Goal: Task Accomplishment & Management: Manage account settings

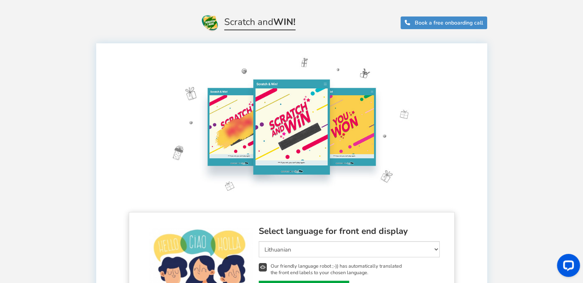
click at [240, 26] on span "Scratch and WIN!" at bounding box center [259, 23] width 71 height 13
click at [201, 19] on img at bounding box center [210, 22] width 18 height 18
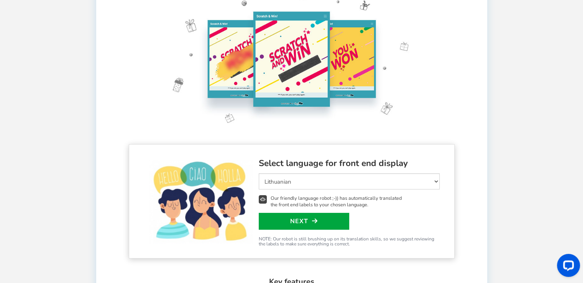
scroll to position [90, 0]
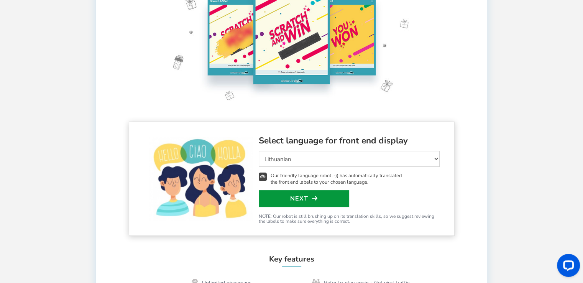
click at [308, 200] on link "Next" at bounding box center [304, 198] width 90 height 17
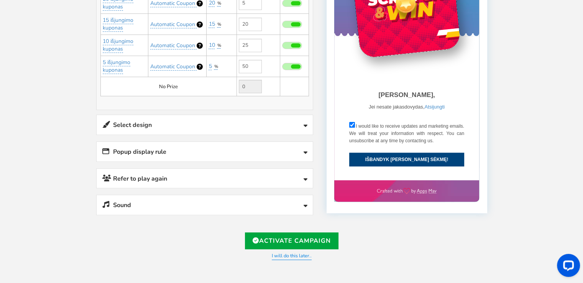
scroll to position [241, 0]
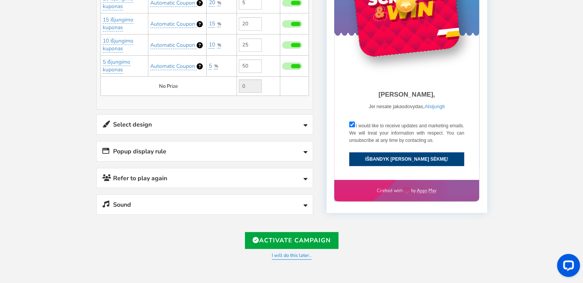
click at [187, 118] on link "Select design" at bounding box center [205, 125] width 216 height 20
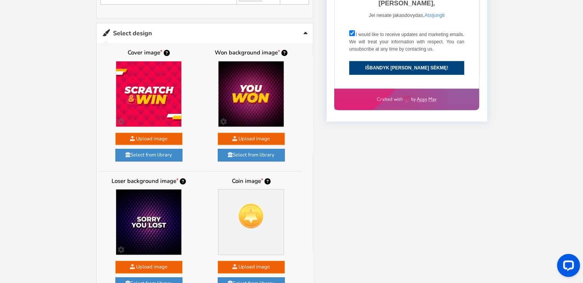
scroll to position [332, 0]
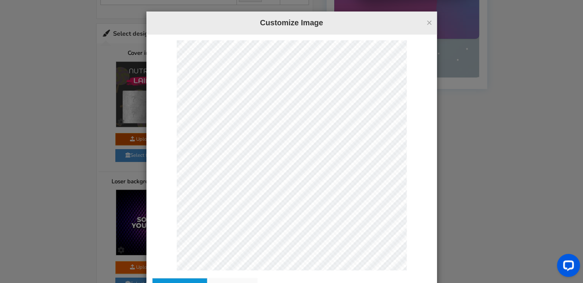
scroll to position [0, 0]
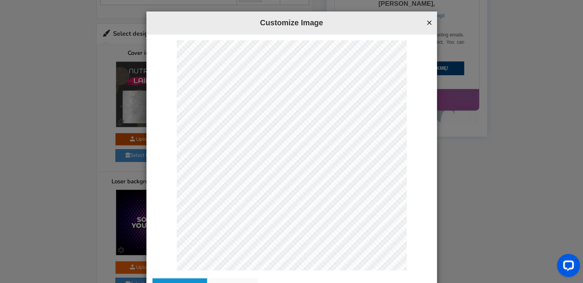
click at [427, 23] on button "×" at bounding box center [429, 23] width 6 height 10
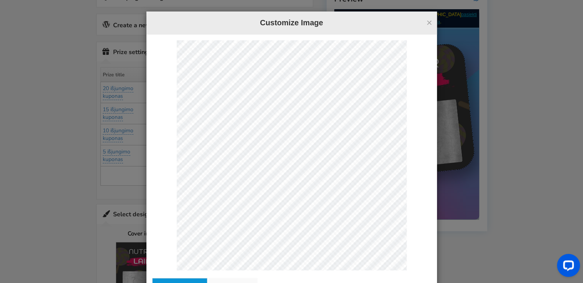
scroll to position [170, 0]
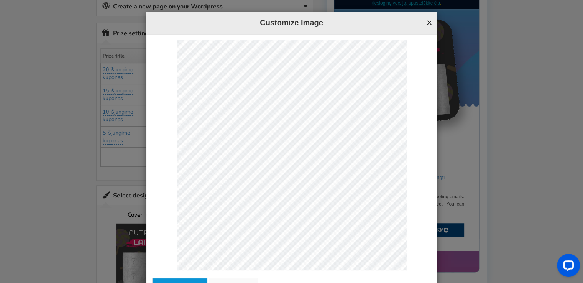
click at [427, 19] on button "×" at bounding box center [429, 23] width 6 height 10
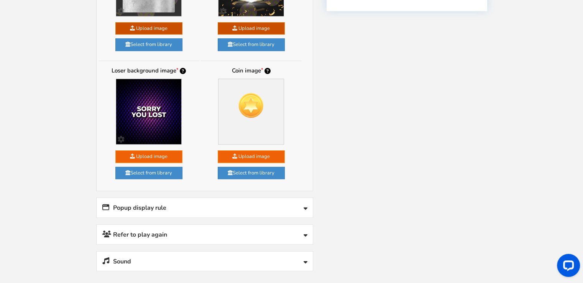
scroll to position [444, 0]
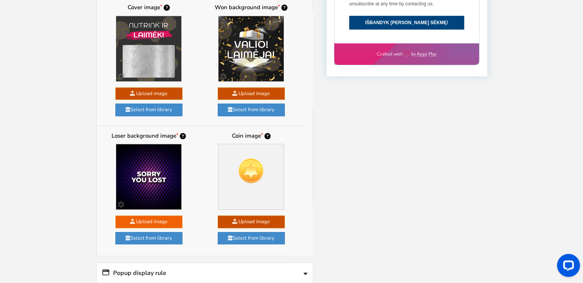
scroll to position [385, 0]
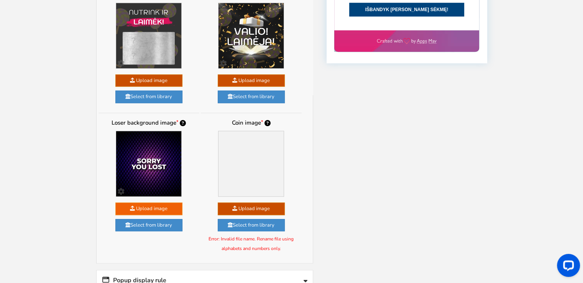
scroll to position [392, 0]
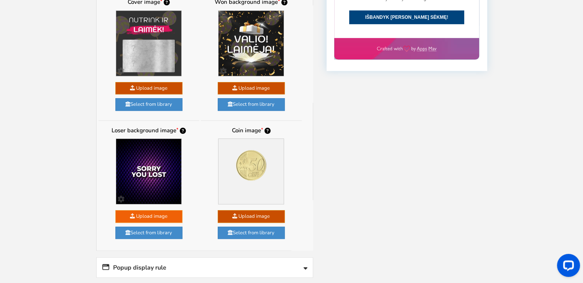
scroll to position [384, 0]
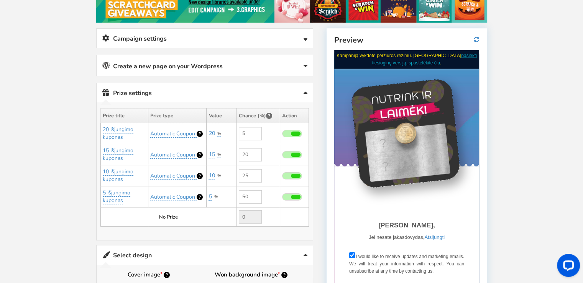
scroll to position [110, 0]
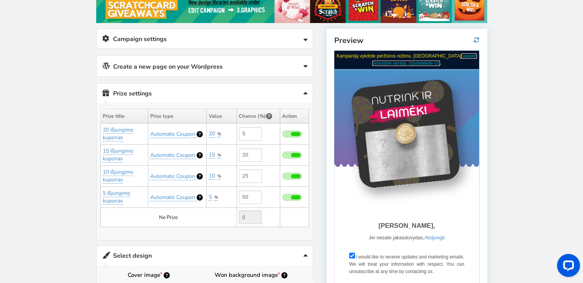
click at [420, 62] on link "pasiekti tiesioginę versiją, spustelėkite čia" at bounding box center [424, 59] width 105 height 13
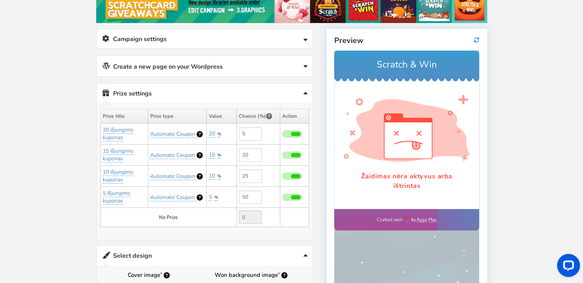
scroll to position [0, 0]
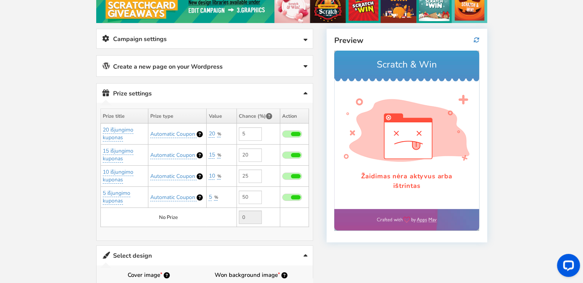
click at [288, 39] on link "Campaign settings" at bounding box center [205, 39] width 216 height 20
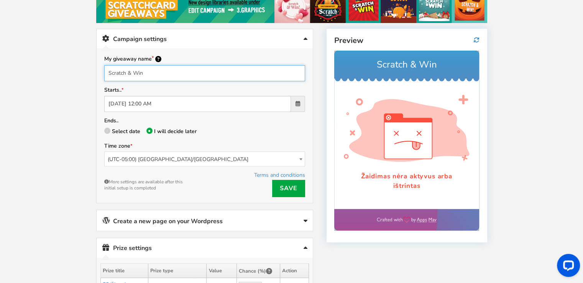
click at [158, 69] on input "Scratch & Win" at bounding box center [204, 73] width 201 height 16
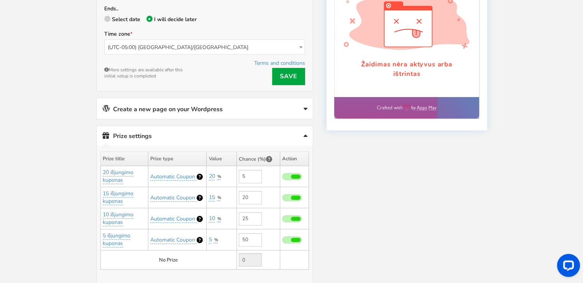
scroll to position [223, 0]
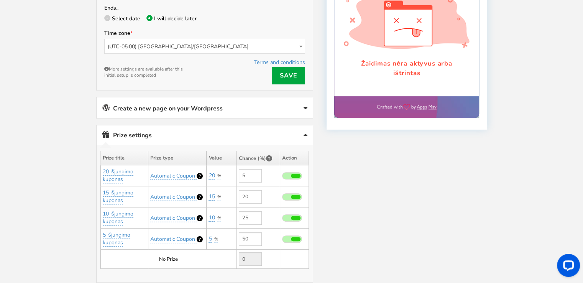
type input "Nutrink ir laimėk!"
click at [170, 108] on link "Create a new page on your Wordpress" at bounding box center [205, 107] width 216 height 21
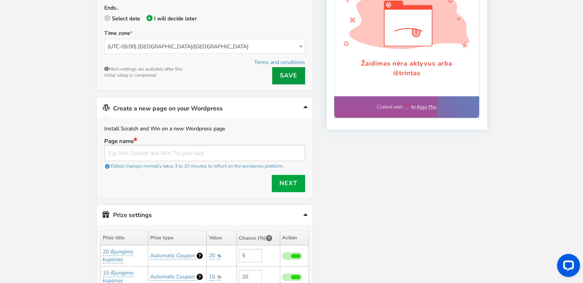
click at [290, 72] on link "Save" at bounding box center [288, 75] width 33 height 17
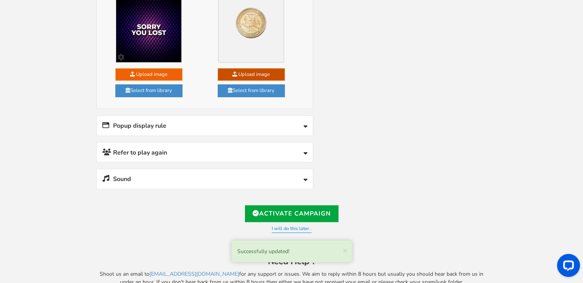
scroll to position [771, 0]
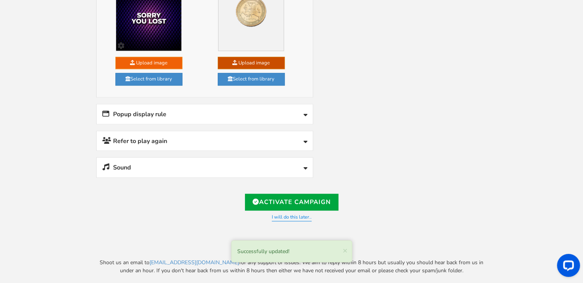
click at [262, 115] on link "Popup display rule" at bounding box center [205, 114] width 216 height 20
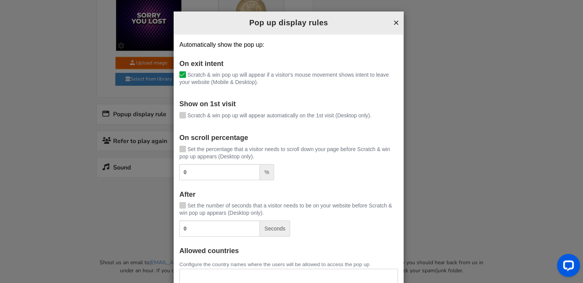
click at [393, 23] on button "×" at bounding box center [396, 23] width 6 height 10
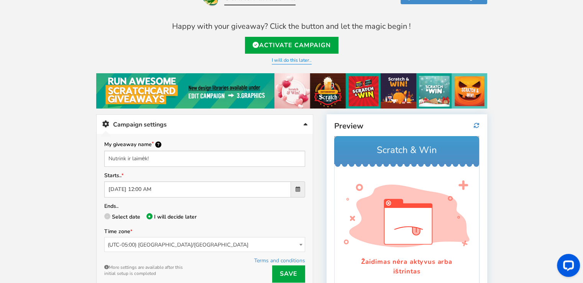
scroll to position [21, 0]
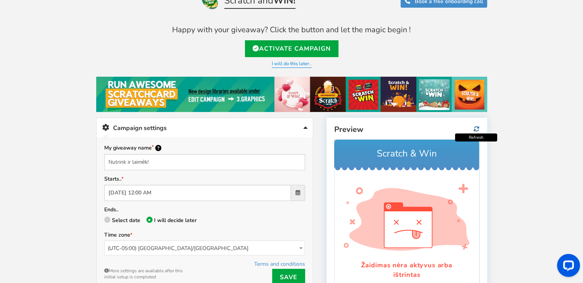
click at [478, 129] on icon at bounding box center [476, 129] width 6 height 6
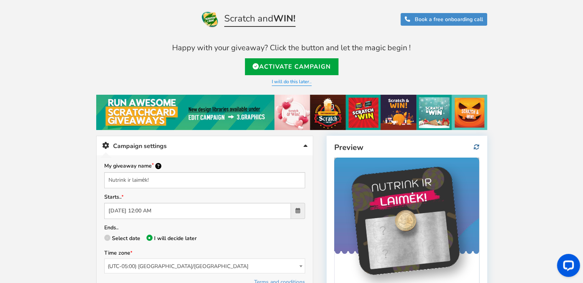
scroll to position [0, 0]
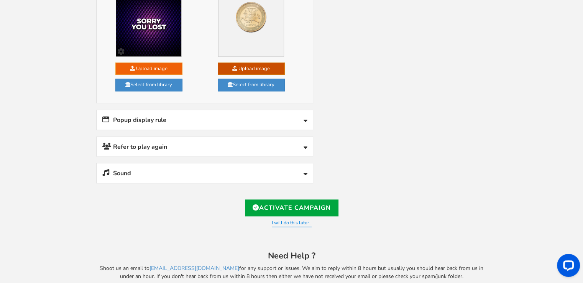
scroll to position [771, 0]
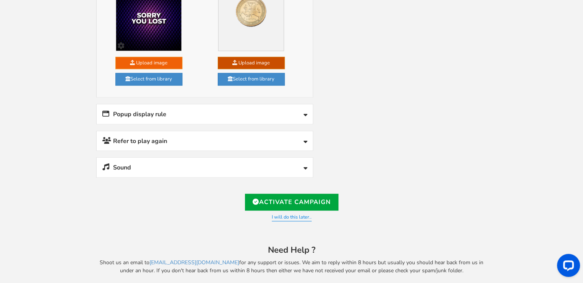
click at [174, 134] on link "Refer to play again" at bounding box center [205, 141] width 216 height 20
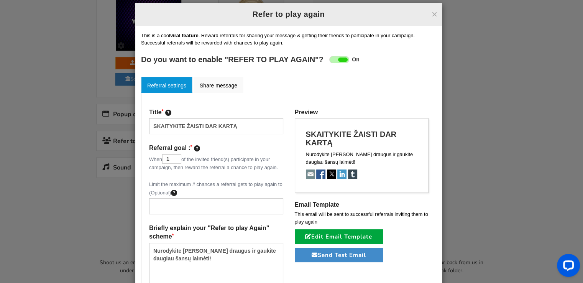
scroll to position [8, 0]
click at [332, 58] on span at bounding box center [339, 59] width 20 height 7
click at [0, 0] on input "On Off" at bounding box center [0, 0] width 0 height 0
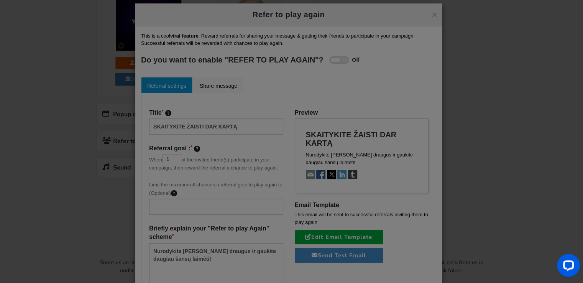
scroll to position [0, 0]
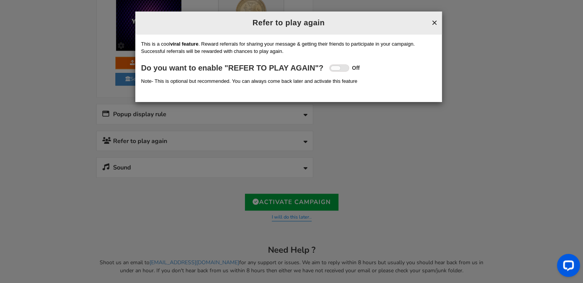
click at [432, 25] on button "×" at bounding box center [434, 23] width 6 height 10
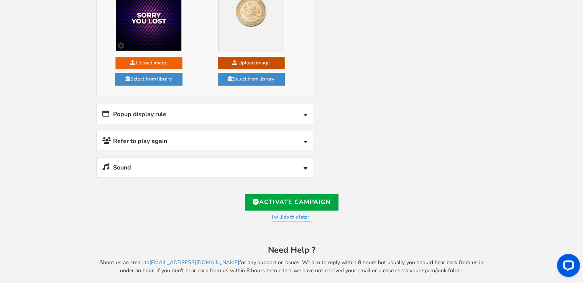
click at [299, 109] on link "Popup display rule" at bounding box center [205, 114] width 216 height 20
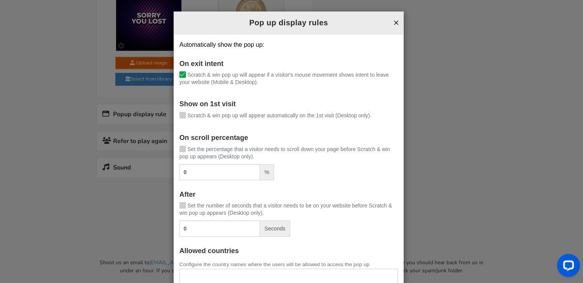
click at [395, 23] on button "×" at bounding box center [396, 23] width 6 height 10
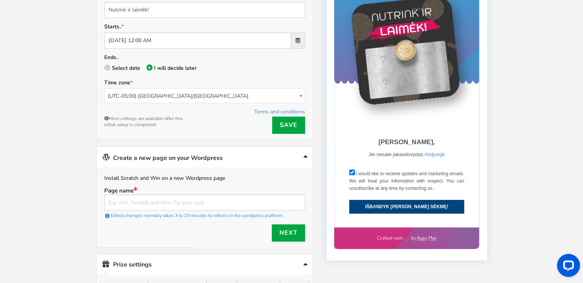
scroll to position [174, 0]
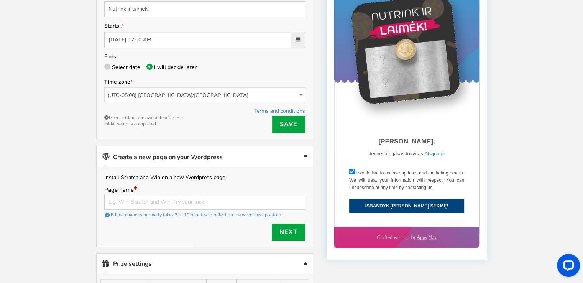
click at [210, 88] on span "(UTC-05:00) [GEOGRAPHIC_DATA]/[GEOGRAPHIC_DATA]" at bounding box center [205, 95] width 200 height 15
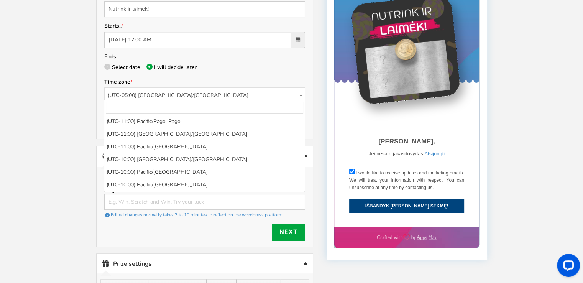
scroll to position [607, 0]
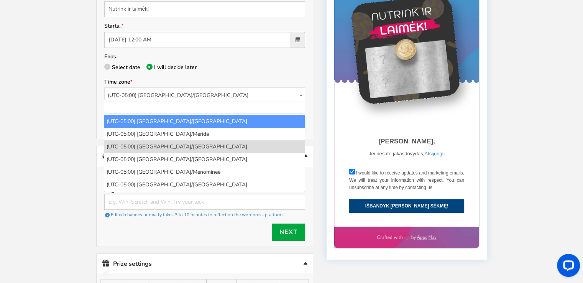
click at [170, 104] on input "search" at bounding box center [204, 107] width 197 height 12
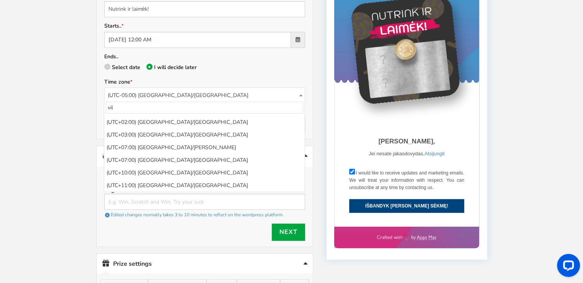
scroll to position [0, 0]
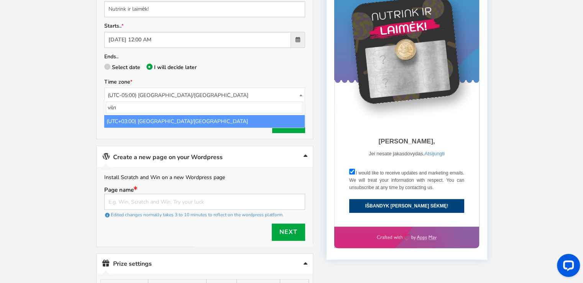
type input "viln"
select select "Europe/[GEOGRAPHIC_DATA]"
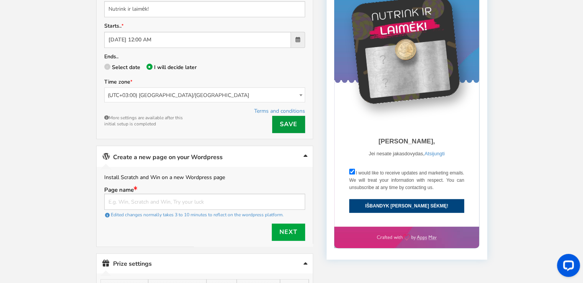
click at [283, 121] on link "Save" at bounding box center [288, 124] width 33 height 17
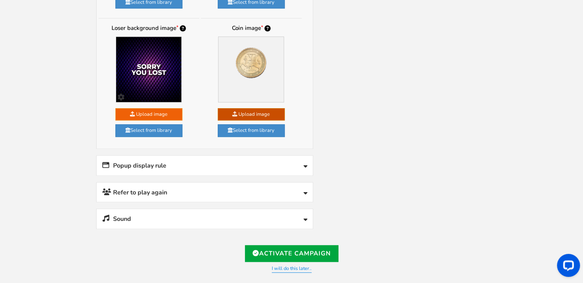
scroll to position [720, 0]
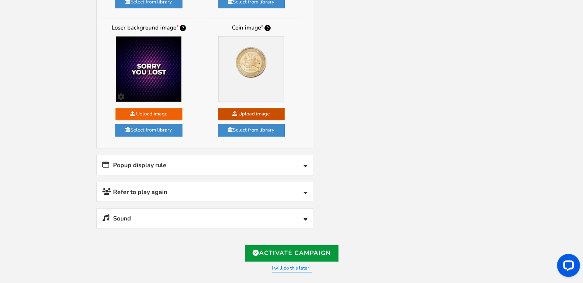
click at [291, 247] on link "Activate Campaign" at bounding box center [291, 252] width 93 height 17
type input "https://amze.me/IWkqU"
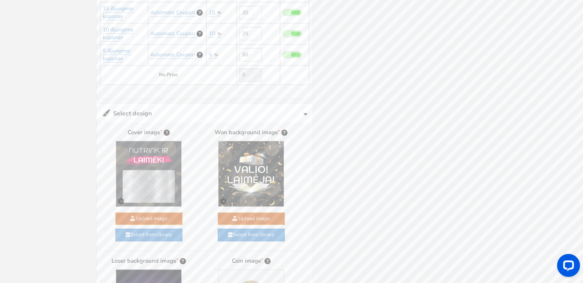
scroll to position [0, 0]
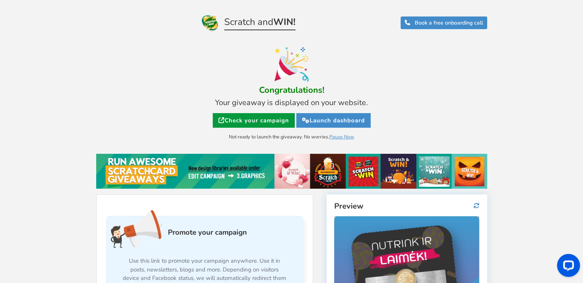
click at [273, 121] on link "Check your campaign" at bounding box center [254, 120] width 82 height 15
click at [319, 121] on link "Launch dashboard" at bounding box center [333, 120] width 74 height 15
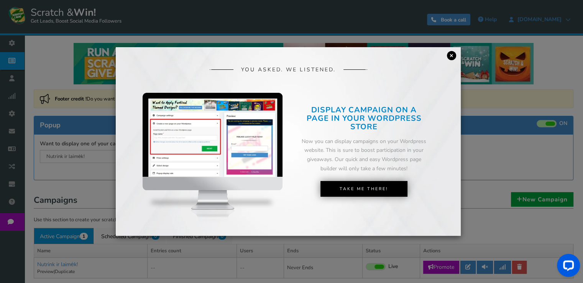
click at [450, 56] on link "×" at bounding box center [451, 55] width 9 height 9
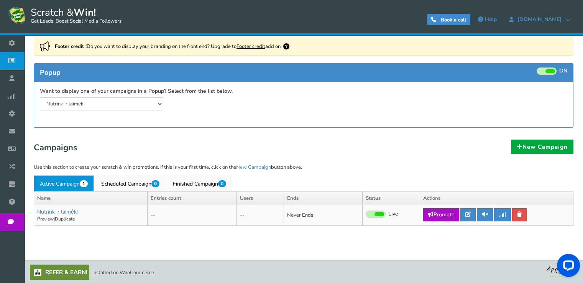
scroll to position [53, 0]
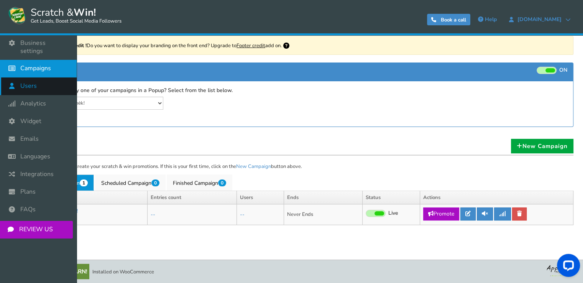
click at [48, 77] on link "Users" at bounding box center [38, 86] width 77 height 18
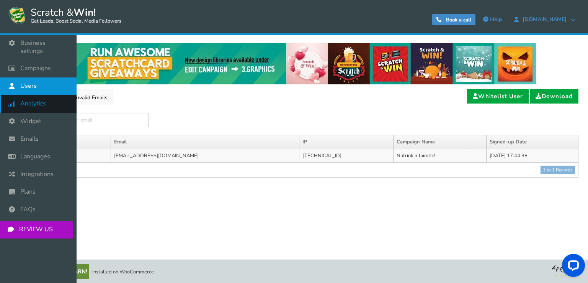
click at [20, 95] on icon at bounding box center [14, 103] width 15 height 17
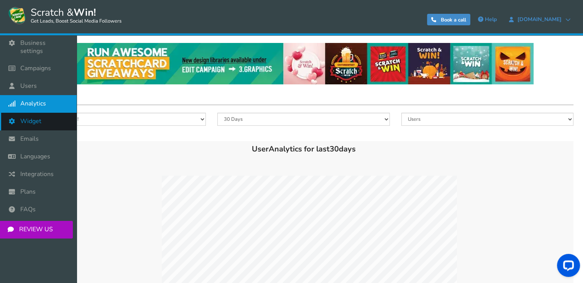
click at [20, 116] on icon at bounding box center [14, 121] width 15 height 17
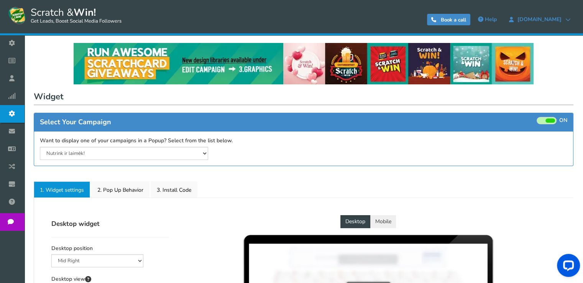
select select "mid-bottom-bar"
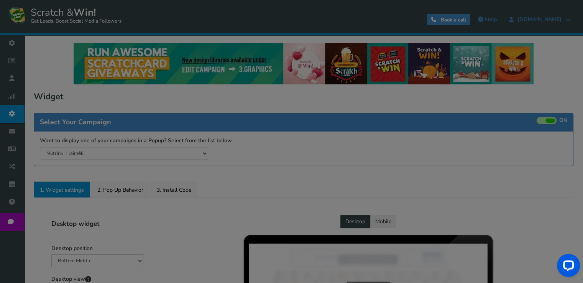
radio input "true"
select select "inherit"
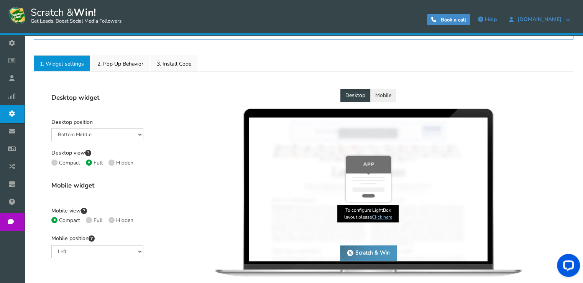
scroll to position [126, 0]
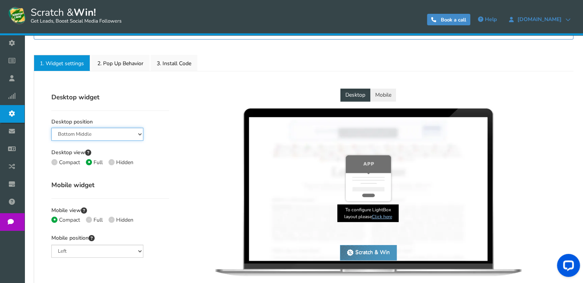
click at [128, 137] on select "Mid Right Mid Left Top Bar Bottom Bar Bottom Left Bottom Right Bottom Middle" at bounding box center [97, 134] width 92 height 13
click at [51, 128] on select "Mid Right Mid Left Top Bar Bottom Bar Bottom Left Bottom Right Bottom Middle" at bounding box center [97, 134] width 92 height 13
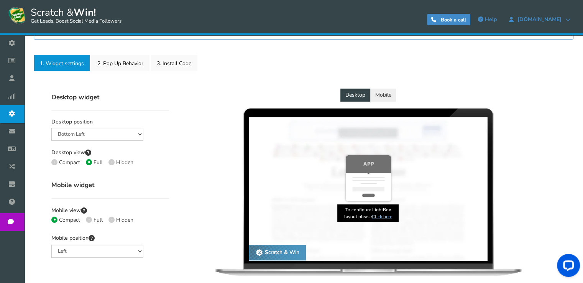
click at [126, 140] on div "Desktop widget Desktop position Mid Right Mid Left Top Bar Bottom Bar Bottom Le…" at bounding box center [110, 132] width 129 height 88
click at [126, 137] on div "Desktop widget Desktop position Mid Right Mid Left Top Bar Bottom Bar Bottom Le…" at bounding box center [110, 132] width 129 height 88
click at [128, 133] on select "Mid Right Mid Left Top Bar Bottom Bar Bottom Left Bottom Right Bottom Middle" at bounding box center [97, 134] width 92 height 13
select select "mid-bottom-bar"
click at [51, 128] on select "Mid Right Mid Left Top Bar Bottom Bar Bottom Left Bottom Right Bottom Middle" at bounding box center [97, 134] width 92 height 13
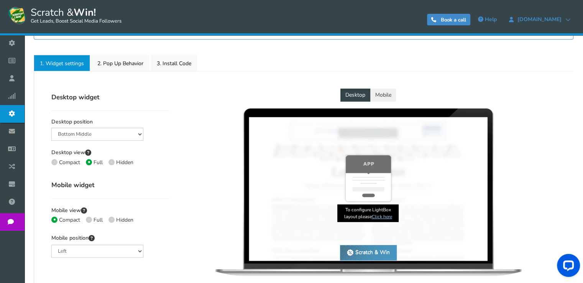
click at [166, 181] on h4 "Mobile widget" at bounding box center [110, 185] width 118 height 10
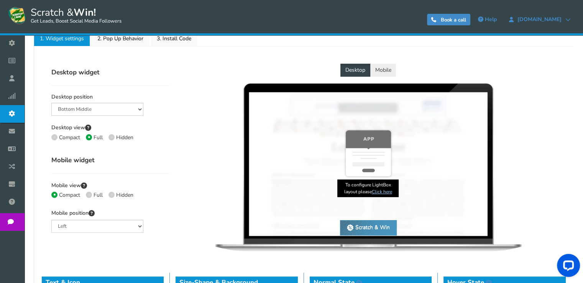
scroll to position [152, 0]
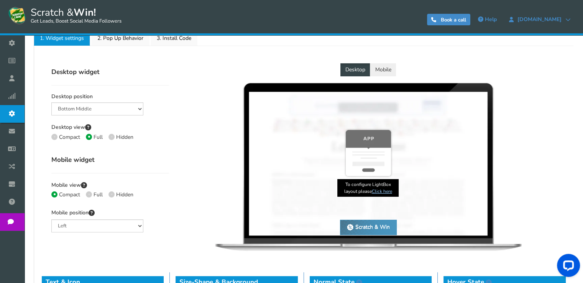
click at [381, 73] on button "Mobile" at bounding box center [383, 69] width 26 height 13
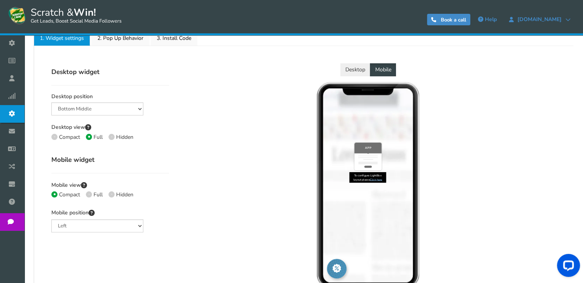
click at [365, 71] on button "Desktop" at bounding box center [355, 69] width 30 height 13
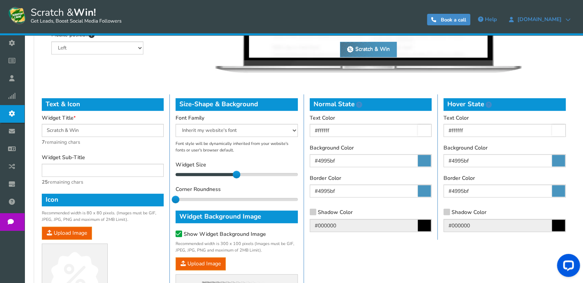
scroll to position [330, 0]
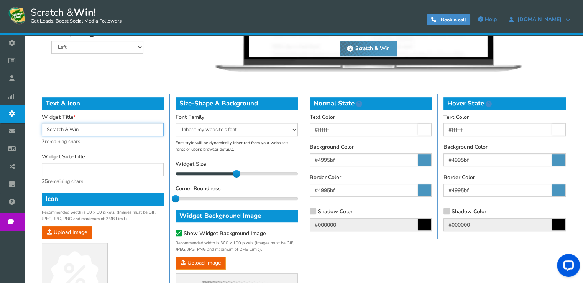
click at [83, 128] on input "Scratch & Win" at bounding box center [103, 129] width 122 height 13
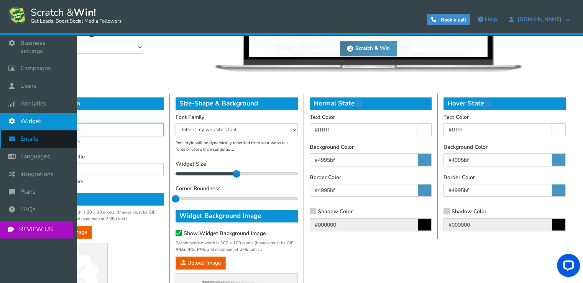
drag, startPoint x: 88, startPoint y: 129, endPoint x: 20, endPoint y: 127, distance: 67.8
click at [20, 127] on div "Business settings Campaigns Users Analytics Themes Unsubscribers Widget Emails …" at bounding box center [291, 64] width 583 height 719
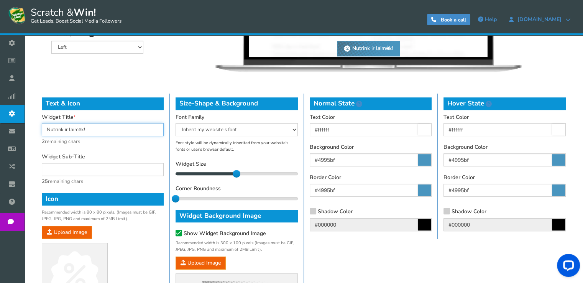
type input "Nutrink ir laimėk!"
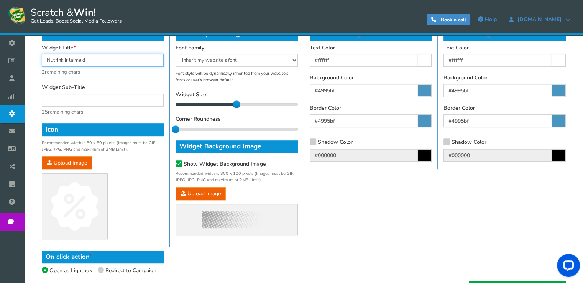
scroll to position [400, 0]
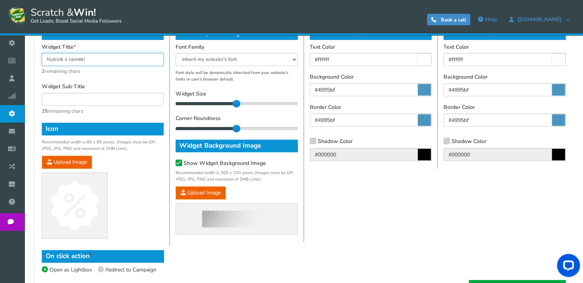
drag, startPoint x: 173, startPoint y: 127, endPoint x: 213, endPoint y: 129, distance: 39.9
click at [213, 129] on div "1" at bounding box center [236, 128] width 122 height 4
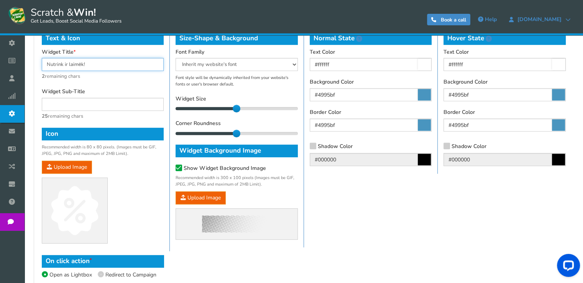
scroll to position [396, 0]
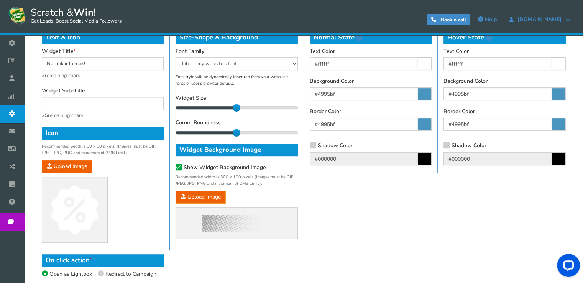
click at [177, 166] on icon at bounding box center [178, 167] width 5 height 6
click at [168, 166] on input "Show Widget Background Image" at bounding box center [168, 167] width 0 height 5
click at [210, 196] on div "Widget Background Image Show Widget Background Image Recommended width is 300 x…" at bounding box center [236, 191] width 122 height 95
click at [179, 169] on icon at bounding box center [178, 167] width 5 height 6
click at [168, 169] on input "Show Widget Background Image" at bounding box center [168, 167] width 0 height 5
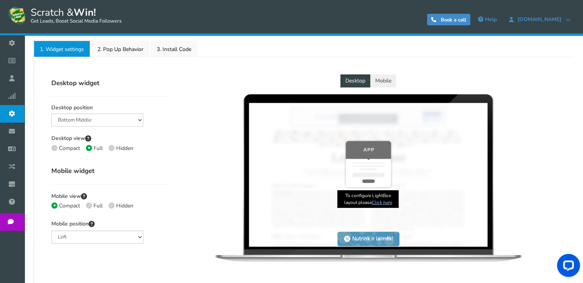
scroll to position [146, 0]
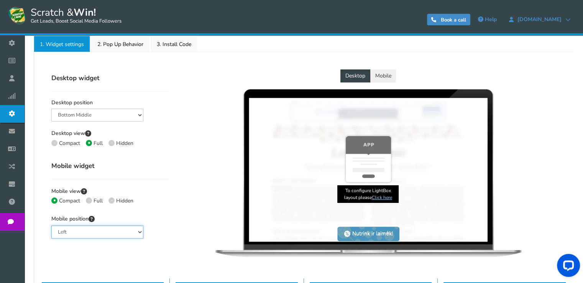
click at [93, 230] on select "Left Right Middle" at bounding box center [97, 231] width 92 height 13
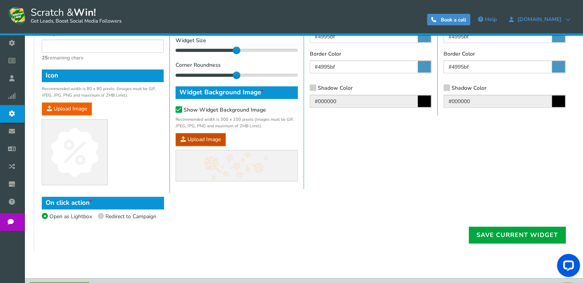
scroll to position [471, 0]
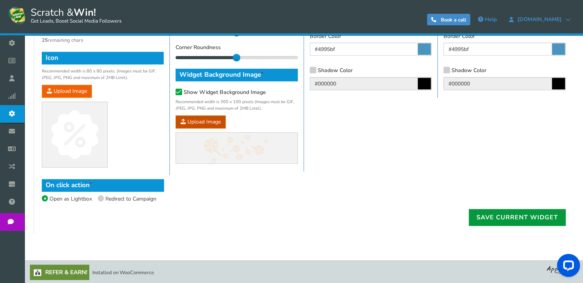
click at [494, 218] on link "Save current widget" at bounding box center [516, 217] width 97 height 17
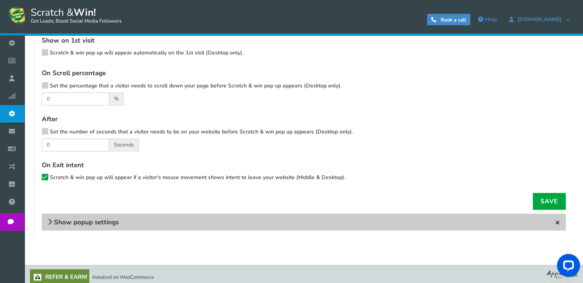
scroll to position [219, 0]
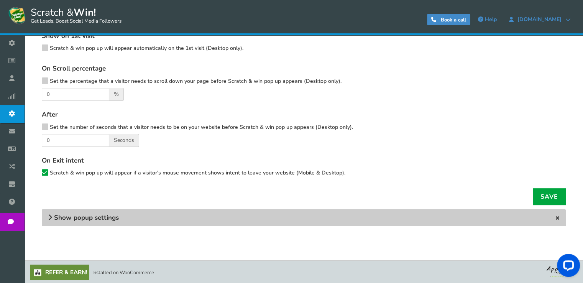
click at [51, 216] on span at bounding box center [50, 217] width 4 height 7
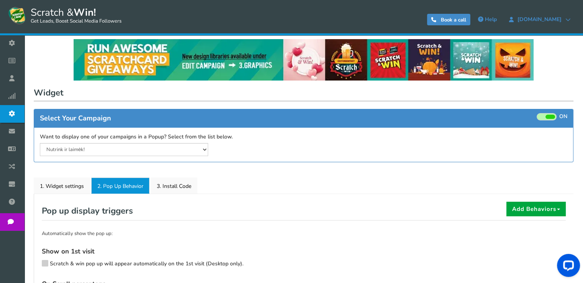
scroll to position [0, 0]
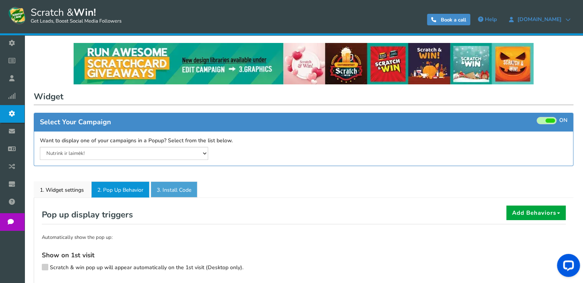
click at [168, 189] on link "3. Install Code" at bounding box center [174, 189] width 47 height 16
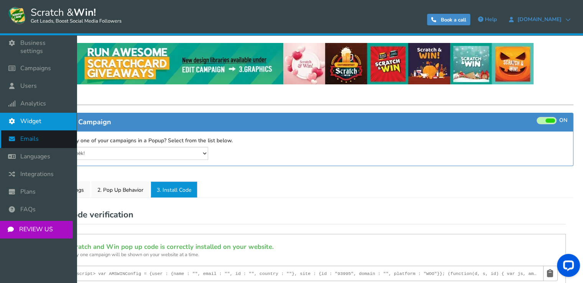
click at [47, 137] on link "Emails" at bounding box center [38, 139] width 77 height 18
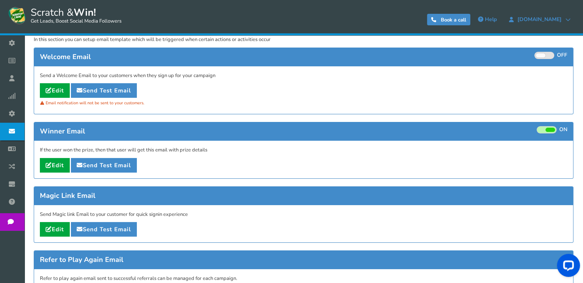
scroll to position [77, 0]
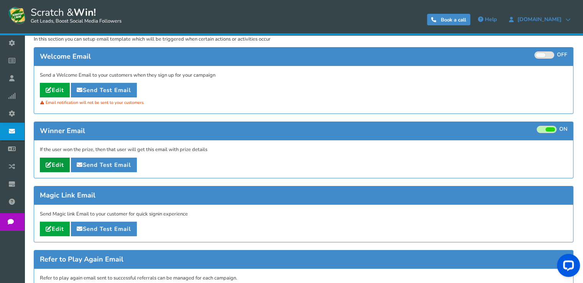
click at [55, 162] on link "Edit" at bounding box center [55, 164] width 30 height 15
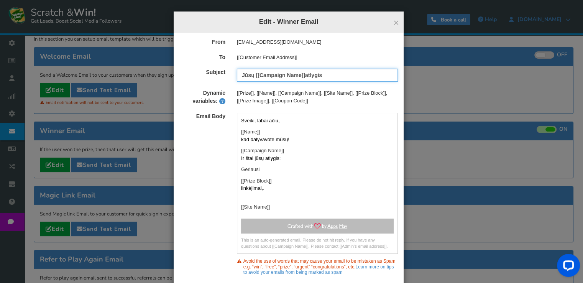
click at [301, 73] on input "Jūsų [[Campaign Name]]atlygis" at bounding box center [317, 75] width 161 height 13
click at [253, 77] on input "Jūsų [[Campaign Name]] atlygis" at bounding box center [317, 75] width 161 height 13
drag, startPoint x: 253, startPoint y: 74, endPoint x: 332, endPoint y: 76, distance: 79.3
click at [332, 76] on input "Jūsų [[Campaign Name]] atlygis" at bounding box center [317, 75] width 161 height 13
type input "Jūsų laimėta dovana!"
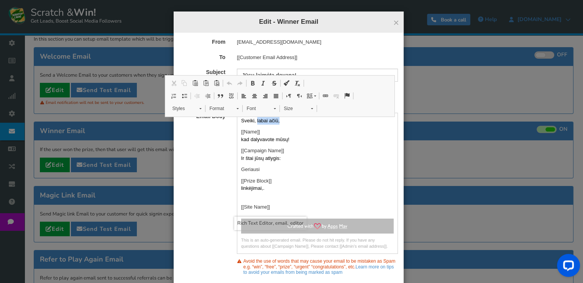
drag, startPoint x: 254, startPoint y: 120, endPoint x: 277, endPoint y: 120, distance: 23.4
click at [277, 120] on p "Sveiki, labai ačiū," at bounding box center [317, 121] width 152 height 8
click at [252, 125] on div "Sveiki, [[Name]] kad dalyvavote mūsų! [[Campaign Name]] Ir štai jūsų atlygis: G…" at bounding box center [317, 164] width 160 height 94
click at [237, 125] on div "Sveiki, [[Name]] kad dalyvavote mūsų! [[Campaign Name]] Ir štai jūsų atlygis: G…" at bounding box center [317, 164] width 160 height 94
drag, startPoint x: 287, startPoint y: 139, endPoint x: 235, endPoint y: 130, distance: 53.3
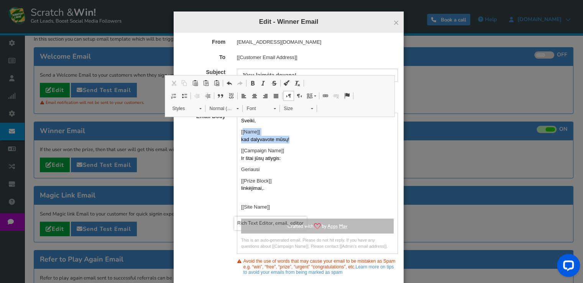
click at [237, 130] on div "Sveiki, [[Name]] kad dalyvavote mūsų! [[Campaign Name]] Ir štai jūsų atlygis: G…" at bounding box center [317, 164] width 160 height 94
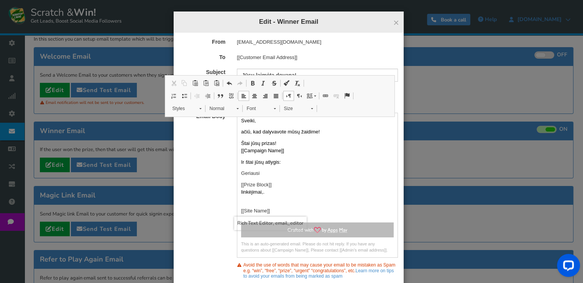
drag, startPoint x: 290, startPoint y: 148, endPoint x: 236, endPoint y: 149, distance: 54.4
click at [237, 149] on div "Sveiki, ačiū, kad dalyvavote mūsų žaidime! Štai jūsų prizas! [[Campaign Name]] …" at bounding box center [317, 166] width 160 height 98
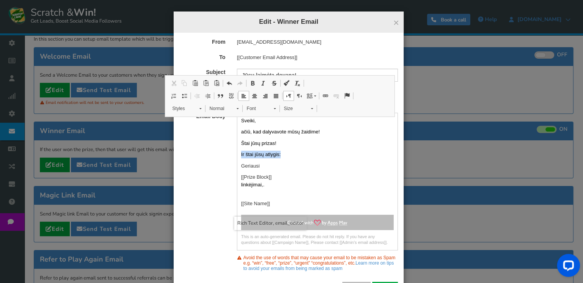
drag, startPoint x: 279, startPoint y: 154, endPoint x: 235, endPoint y: 150, distance: 44.3
click at [237, 150] on div "Sveiki, ačiū, kad dalyvavote mūsų žaidime! Štai jūsų prizas! Ir štai jūsų atlyg…" at bounding box center [317, 162] width 160 height 90
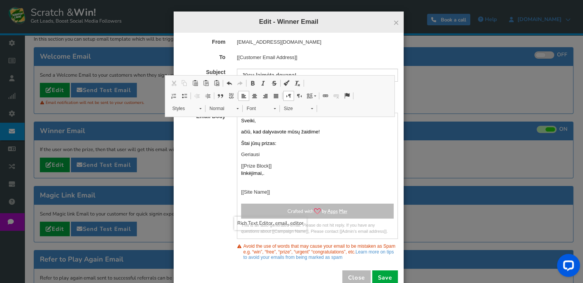
drag, startPoint x: 263, startPoint y: 154, endPoint x: 233, endPoint y: 153, distance: 30.7
click at [233, 153] on div "Sveiki, ačiū, kad dalyvavote mūsų žaidime! Štai jūsų prizas: Geriausi [[Prize B…" at bounding box center [317, 176] width 172 height 126
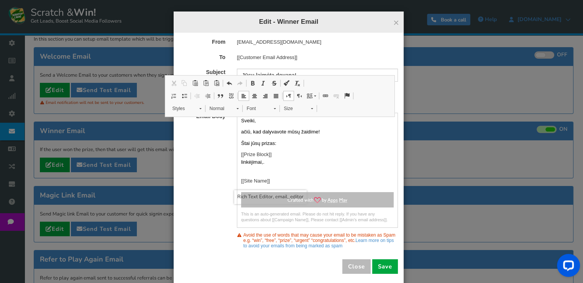
click at [313, 155] on div "Sveiki, ačiū, kad dalyvavote mūsų žaidime! Štai jūsų prizas: [[Prize Block]] li…" at bounding box center [317, 151] width 160 height 68
click at [227, 154] on div "Email Body Sveiki, ačiū, kad dalyvavote mūsų žaidime! Štai jūsų prizas: [[Prize…" at bounding box center [288, 170] width 230 height 115
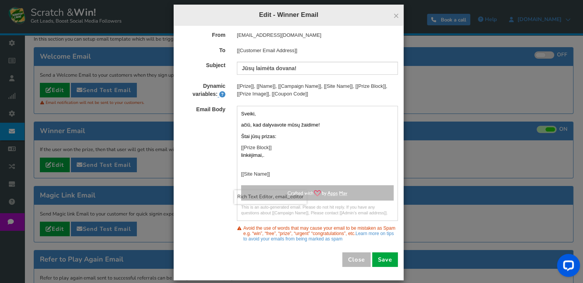
scroll to position [15, 0]
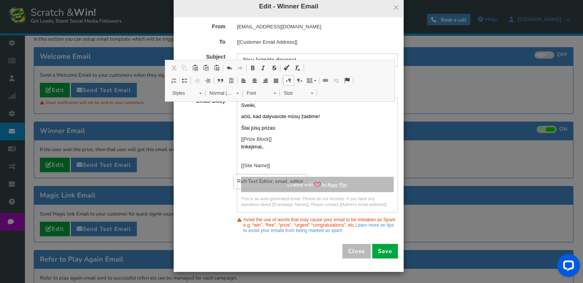
click at [254, 131] on p "Štai jūsų prizas:" at bounding box center [317, 128] width 152 height 8
click at [270, 126] on p "Štai jūsų prizas:" at bounding box center [317, 128] width 152 height 8
click at [257, 133] on div "Sveiki, ačiū, kad dalyvavote mūsų žaidime! Štai jūsų prizas: [[Prize Block]] li…" at bounding box center [317, 135] width 160 height 68
click at [275, 131] on p "Štai jūsų prizas:" at bounding box center [317, 128] width 152 height 8
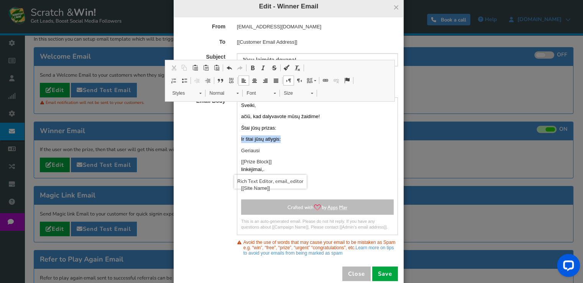
drag, startPoint x: 281, startPoint y: 139, endPoint x: 222, endPoint y: 131, distance: 59.8
click at [222, 131] on div "Email Body Sveiki, ačiū, kad dalyvavote mūsų žaidime! Štai jūsų prizas: Ir štai…" at bounding box center [288, 165] width 230 height 137
drag, startPoint x: 259, startPoint y: 150, endPoint x: 236, endPoint y: 137, distance: 26.6
click at [237, 137] on div "Sveiki, ačiū, kad dalyvavote mūsų žaidime! Štai jūsų prizas: Geriausi [[Prize B…" at bounding box center [317, 146] width 160 height 90
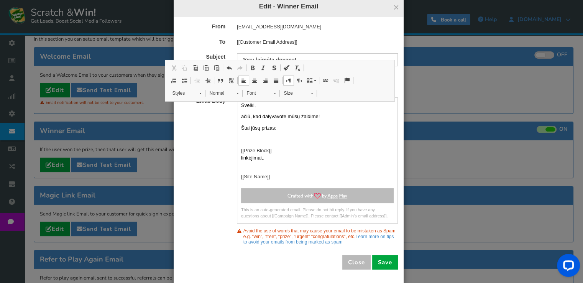
click at [334, 38] on div "[[Customer Email Address]]" at bounding box center [317, 42] width 172 height 8
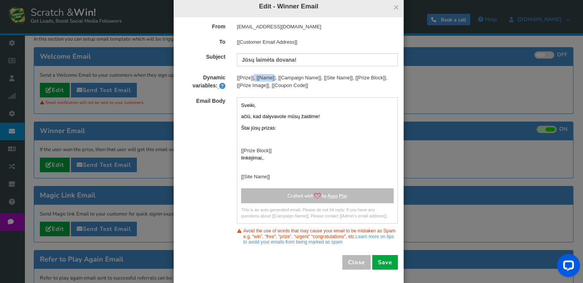
drag, startPoint x: 250, startPoint y: 79, endPoint x: 232, endPoint y: 78, distance: 17.6
click at [232, 78] on div "[[Prize]], [[Name]], [[Campaign Name]], [[Site Name]], [[Prize Block]], [[Prize…" at bounding box center [317, 81] width 172 height 15
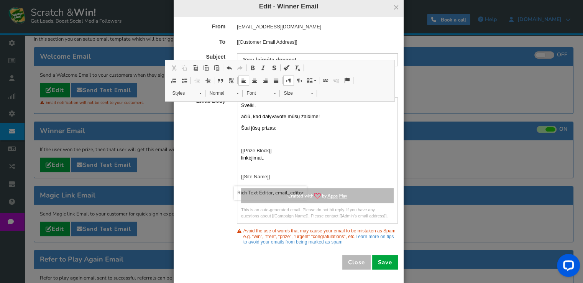
click at [256, 138] on p "Rich Text Editor, email_editor" at bounding box center [317, 139] width 152 height 8
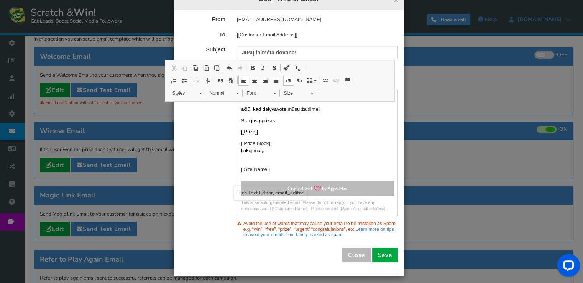
scroll to position [26, 0]
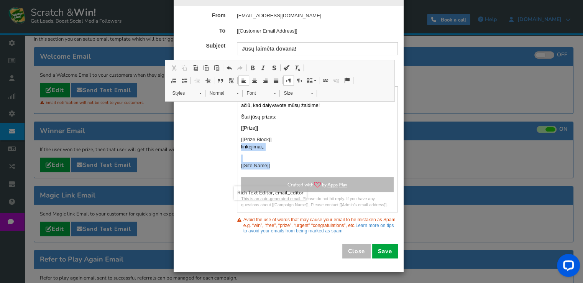
drag, startPoint x: 270, startPoint y: 166, endPoint x: 237, endPoint y: 147, distance: 38.2
click at [237, 147] on div "Sveiki, ačiū, kad dalyvavote mūsų žaidime! Štai jūsų prizas: [[Prize]] [[Prize …" at bounding box center [317, 129] width 160 height 79
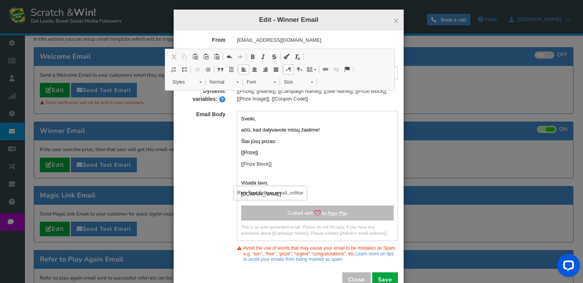
scroll to position [0, 0]
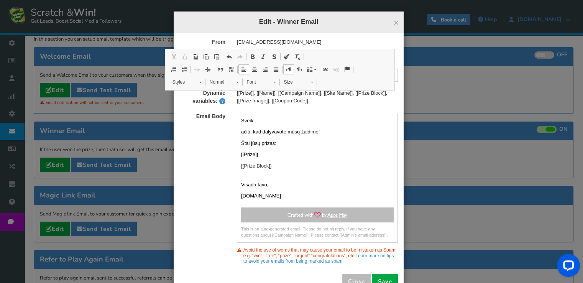
click at [310, 104] on div "Dynamic variables: [[Prize]], [[Name]], [[Campaign Name]], [[Site Name]], [[Pri…" at bounding box center [288, 96] width 230 height 15
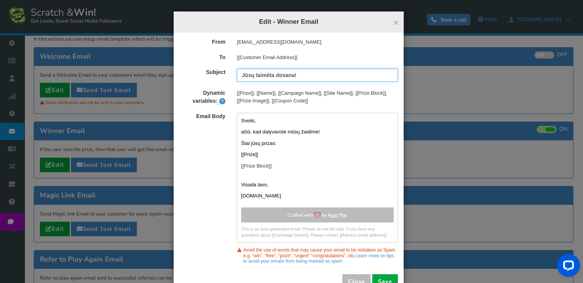
drag, startPoint x: 250, startPoint y: 75, endPoint x: 234, endPoint y: 74, distance: 16.9
click at [237, 74] on input "Jūsų laimėta dovana!" at bounding box center [317, 75] width 161 height 13
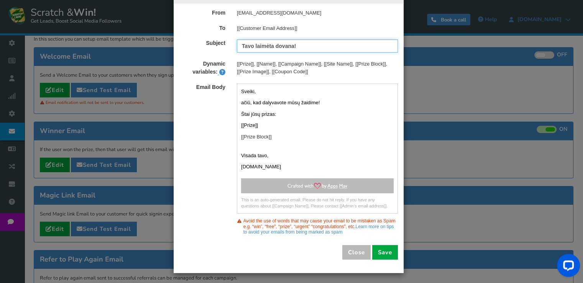
scroll to position [30, 0]
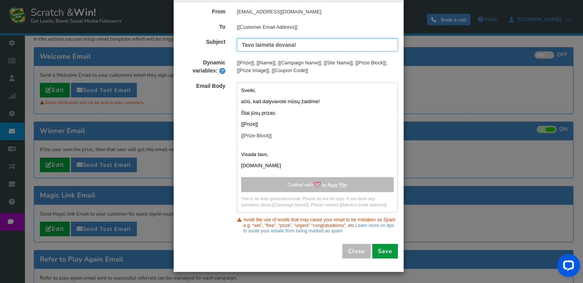
type input "Tavo laimėta dovana!"
click at [383, 251] on button "Save" at bounding box center [385, 251] width 26 height 15
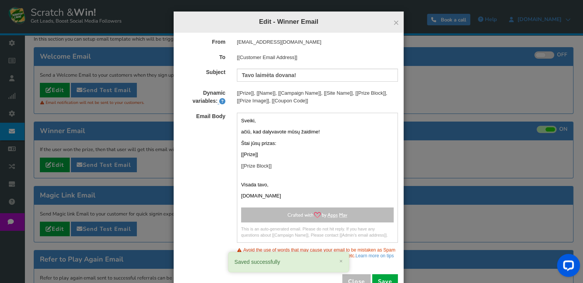
scroll to position [0, 0]
click at [393, 18] on span "×" at bounding box center [396, 22] width 6 height 11
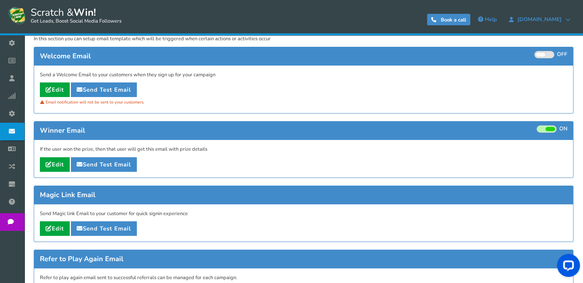
scroll to position [77, 0]
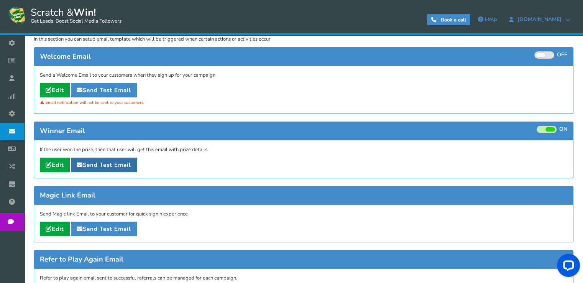
click at [109, 161] on link "Send Test Email" at bounding box center [104, 164] width 66 height 15
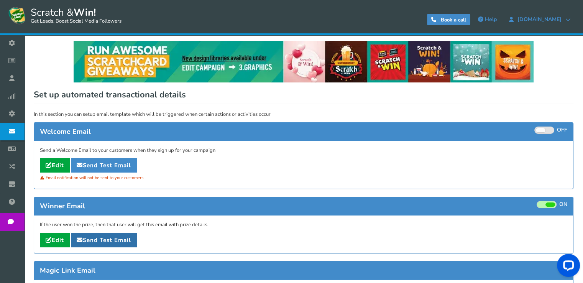
scroll to position [0, 0]
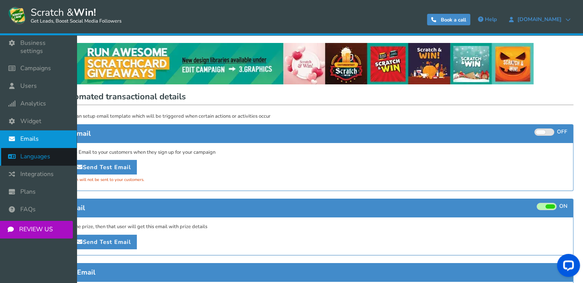
click at [29, 152] on span "Languages" at bounding box center [35, 156] width 30 height 8
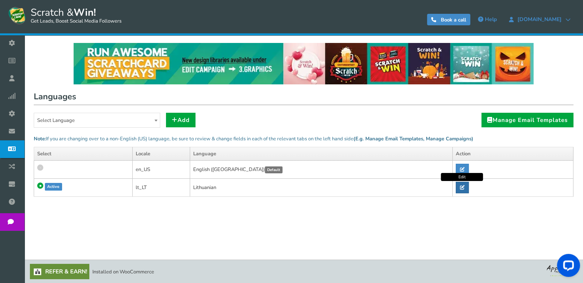
click at [460, 189] on link at bounding box center [461, 187] width 13 height 11
radio input "true"
type input "“Scratch & Win”"
type input "prieš"
type input "Jau esate registruotas vartotojas?"
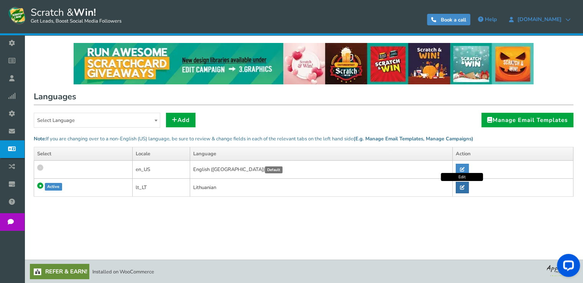
type input "Jau žaidė?"
type input "ir"
type input "Vartotojo profilis"
type input "Ei, išbandykite šį “scratch & win” skatinimą “Scratch”, kad galėtumėte laimėti!…"
type input "Neskaitoma? Keisti tekstą."
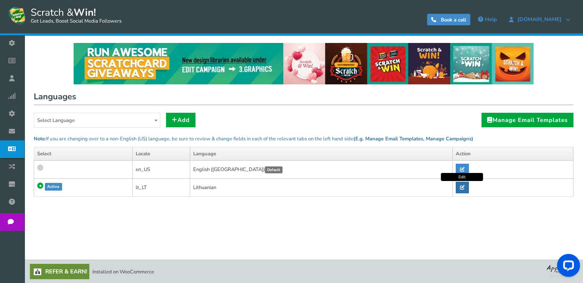
type input "Pakeiskite slaptažodį"
type input "pakeisti vartotoją"
type input "Spustelėkite žemiau esantį URL,"
type input "Uždaryti"
type input "Sveikiname!"
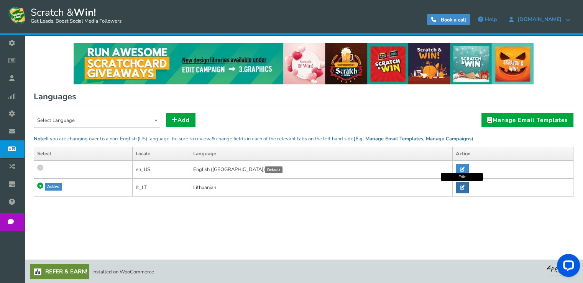
type input "Jūs turite %s galimybę!"
type input "[DEMOGRAPHIC_DATA] %s persiuntimo galimybes"
type input "AR JAUČIATĖS PASISEKĖ? ŽAISTI DABAR!"
type input "Nukopijuotas"
type input "Kopijuoti"
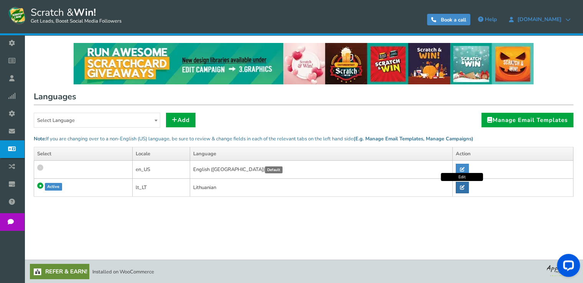
type input "Susisiekite su svetainės administratoriumi dėl kupono"
type input "Registruotis"
type input "Dabartinis slaptažodis"
type input "diena"
type input "dienų"
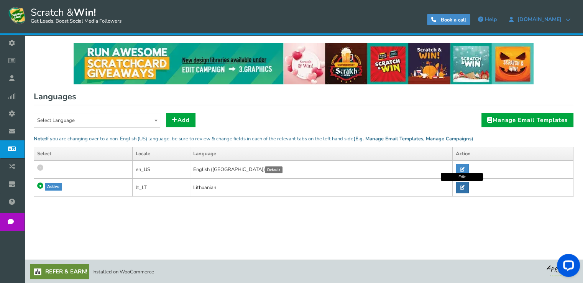
type input "Prašome susisiekti su %s."
type input "Tai automatiškai sugeneruotas el. Prašome nespauskite atsakymo. Jei turite klau…"
type input "Prašome sutikti su taisyklėmis ir sąlygomis"
type input "Tai yra esama sąskaita. Prašome prisijungti žemiau"
type input "KLAIDA: Jūsų paskyra neegzistuoja."
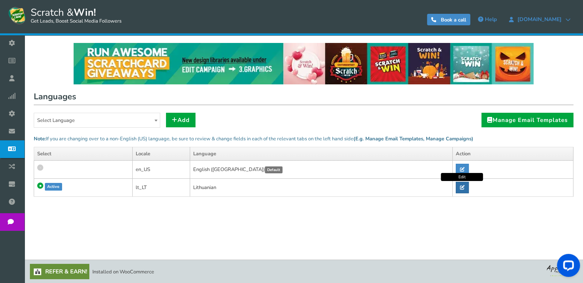
type input "Sveiki, [[Name]]esate registruotas vartotojas, prašome prisijungti."
type input "Klaida: Šis el. pašto adresas laikinai sustabdytas. Prašome susisiekti su sveta…"
type input "Atsiprašome, kampanija baigėsi"
type input "Klaida: kampanija neaktyvi"
type input "Klaida: kampanija nepradėta"
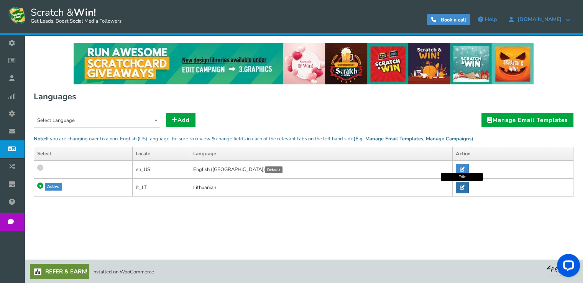
type input "Klaida: kodas nesutampa"
type input "Patvirtinkite savo gimimo datą"
type input "Saugumo tikslais įveskite dabartinį slaptažodį"
type input "Dabartinis slaptažodis negalioja"
type input "Įveskite savo DOB"
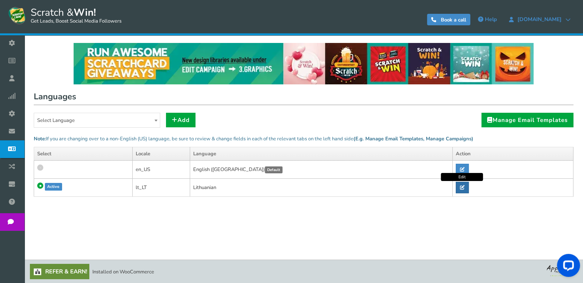
type input "Jūsų amžius turėtų būti didesnis nei"
type input "El. paštas arba slaptažodis buvo neteisingi. Patikrinkite ir vėl įveskite"
type input "Patikrinkite, ar esate žmogus"
type input "Įveskite savo DOB"
type input "Įveskite savo el. pašto adresą"
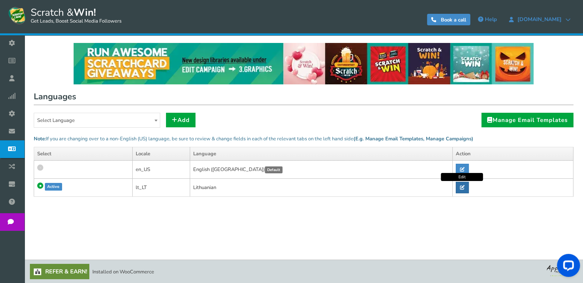
type input "Negali būti tuščias"
type input "Įveskite galiojantį vardą"
type input "Prašome įvesti slaptažodį"
type input "Įveskite el. Pašto pranešimą"
type input "Įveskite savo draugų el. pašto adresą"
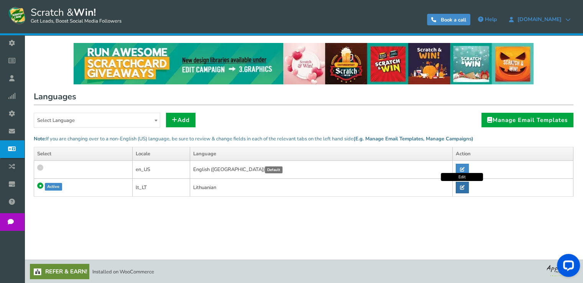
type input "Įveskite skaitinę reikšmę"
type input "Klaida: Neteisinga prieiga"
type input "Klaida: Neteisingas veiksmas"
type input "Klaida: neteisinga kampanija"
type input "Reikalingas “Captcha” patvirtinimas"
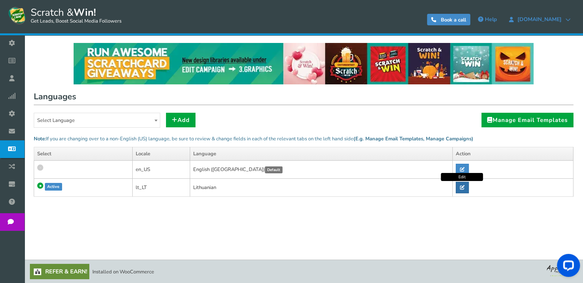
type input "Įveskite galiojantį el. pašto adresą"
type input "Klaida: Neteisingas įrašas"
type input "Klaida: Netinkamas metodas"
type input "Įveskite galiojantį vardą"
type input "Klaida: Neteisingas puslapis"
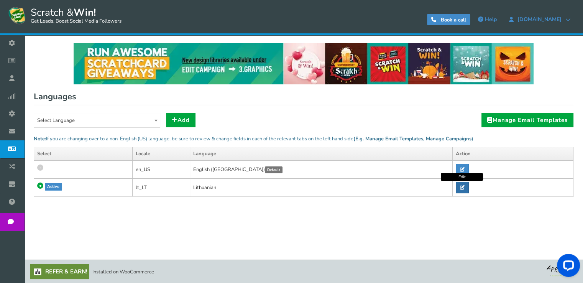
type input "Klaida: Netinkama svetainė"
type input "Klaida: Neteisingas vartotojas"
type input "Dar kartą įveskite naują slaptažodį"
type input "Įveskite naują slaptažodį"
type input "Slaptažodis turi būti bent 4 simboliai"
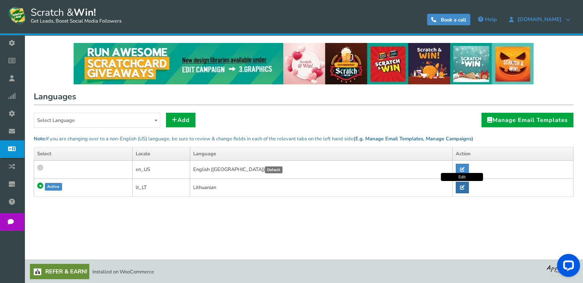
type input "Slaptažodis turi turėti bent 5 simbolius"
type input "Iš naujo įvestas slaptažodis nesuderintas su nauju slaptažodžiu"
type input "Prašome užsiregistruoti [GEOGRAPHIC_DATA]"
type input "Nežinoma klaida: vartotojas neregistruotas"
type input "Prašome pasirinkti pasirinkimą"
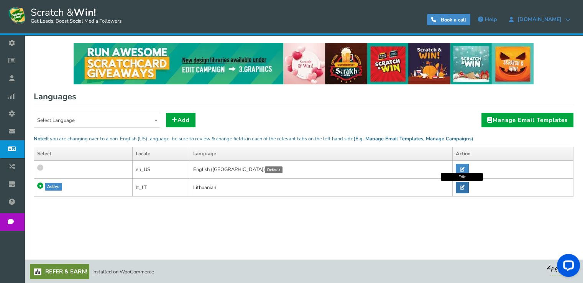
type input "Klaida: Vartotojo sesija baigėsi, Prašome prisijungti dar kartą."
type input "Įveskite savo pašto kodą"
type input "Ši akcija jokiu būdu nėra remiama, patvirtinama ar administruojama, arba Susiję…"
type input "Ir ne į “Facebook”. Dalyvaudami šioje akcijoje jūs sutinkate visiškas “Facebook…"
type input "Jūsų paskyra apribota. Prašome susisiekti su svetainės administratoriumi."
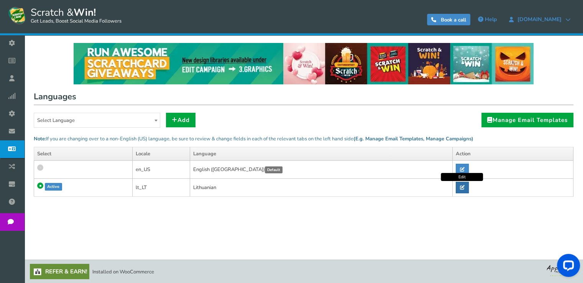
type input "Pamiršote?"
type input "Instrukcijos, kaip iš naujo nustatyti slaptažodį, buvo išsiųstos jums el. Paštu"
type input "Dėkojame, kad apsilankėte. Akcija prasidės"
type input "Dėkojame, kad apsilankėte pas mus. Ši akcija baigėsi."
type input "Žaidimas nėra aktyvus arba ištrintas"
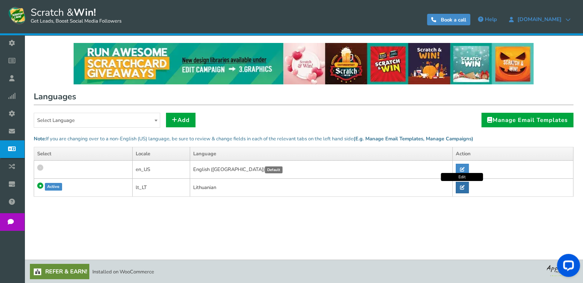
type input "Mes naudojame “Apps Mav” kaip savo reklamos platformą. Spustelėdami aukščiau pa…"
type input "“Apps Mav” yra duomenų tvarkytojas ir duomenų valdytojas"
type input "valanda"
type input "valandos"
type input "Įveskite kableliais atskirtus el. pašto adresus"
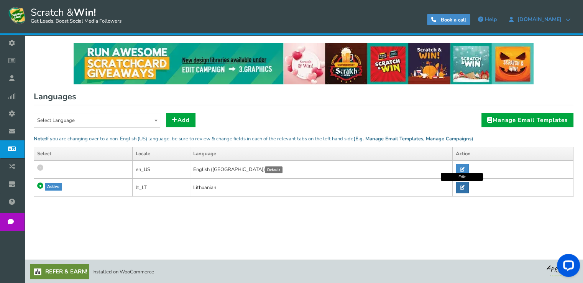
type input "Esu bent %s metų amžiaus"
type input "Gimimo data"
type input "[DEMOGRAPHIC_DATA] kodas"
type input "Bendrinti URL"
type input "Dalykas"
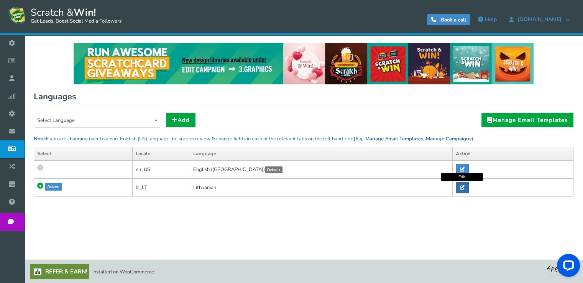
type input "Į"
type input "Jūsų žinutė"
type input "Jūsų rezultatai"
type input "Įkeliama..."
type input "Sveiki"
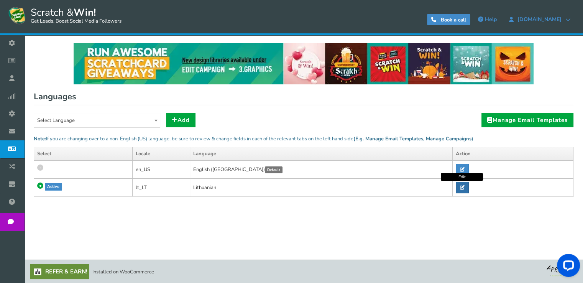
type input "Atsijungti"
type input "Patikrinkite savo el. paštą"
type input "Gaukite stebuklingą nuorodą, atsiųstą į savo el. paš <br/> tą, kuri jus akimirk…"
type input "Jūsų stebuklingos nuorodos galiojimo laikas baigėsi"
type input "Mes išsiuntėme jums el. Laišką adresu"
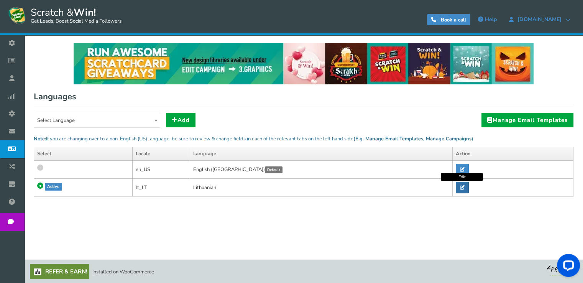
type input "Iš naujo nustatykite slaptažodį"
type input "Jūsų naujas slaptažodis"
type input "Peržiūrėti kampaniją"
type input "Galite žaisti dar kartą"
type input "Kampaniją vykdote peržiūros režimu. Norėdami <a class='alert-link' href="%s">pa…"
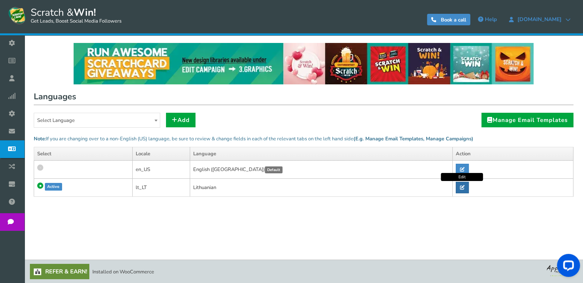
type input "<strong> Informacija! </strong> Slaptažodis buvo sėkmingai pakeistas."
type input "minutė"
type input "minučių"
type input "mėnuo"
type input "mėnesiai"
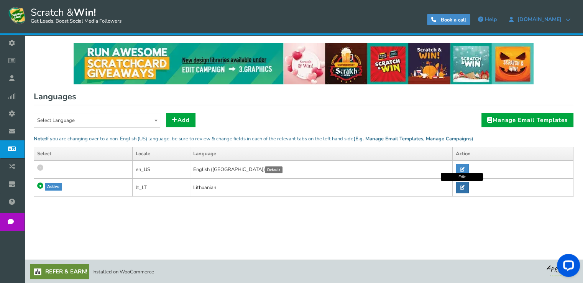
type input "[PERSON_NAME]"
type input "Naujas slaptažodis"
type input "Ne"
type input "Dar nežaidžiate?"
type input "* Apribotas <b>%s šansai</b>"
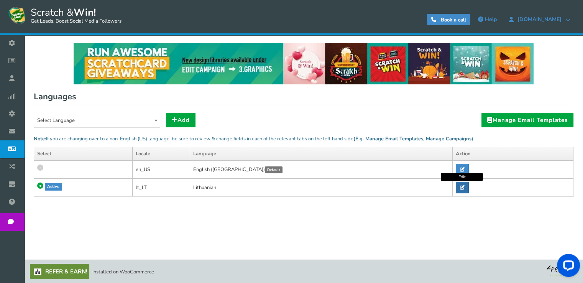
type input "ARBA"
type input "Žaisk"
type input "El. paštas"
type input "Slaptažodis"
type input "Pavadinimas"
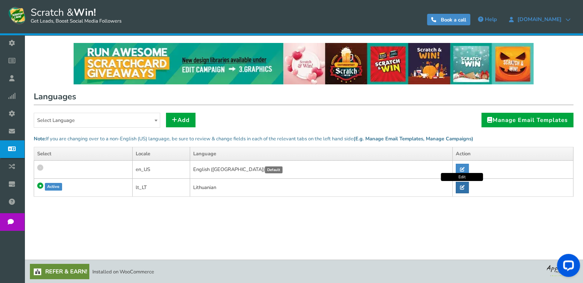
type input "Žaisk dar kartą"
type input "Pagalbintas"
type input "Privatumo politika"
type input "Apdorojimas..."
type input "Paskutinis veiksmas"
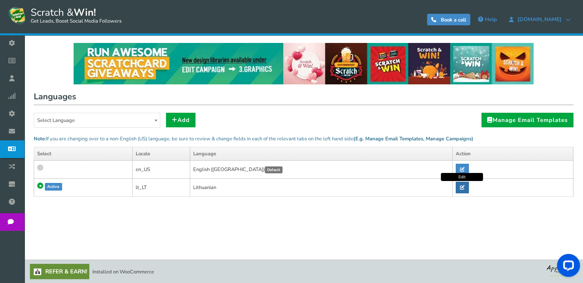
type input "[PERSON_NAME] %s daugiau draugų, kad gautumėte dar vieną galimybę žaisti"
type input "Atstatyti slaptažodį"
type input "Iš naujo įveskite slaptažodį"
type input "Išsaugoti"
type input "Išsaugotas"
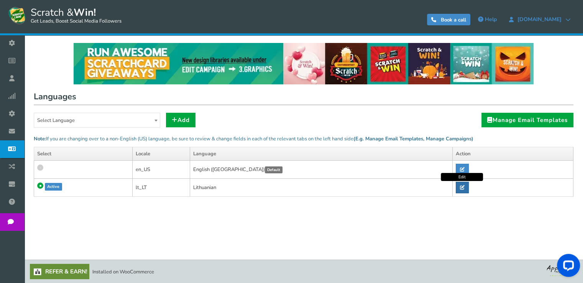
type input "antra"
type input "sekundžių"
type input "Siųsti"
type input "Siųsti stebuklingą nuorodą"
type input "Nustatykite slaptažodį"
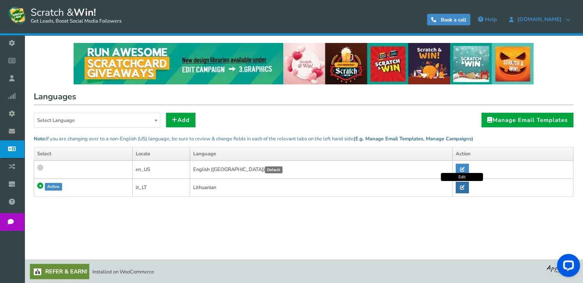
type input "Kreipimosi nuoroda:"
type input "Prisijungti"
type input "IŠBANDYK SAVO SĖKMĘ!"
type input "Kitas"
type input "El. paštas sėkmingai išsiųstas"
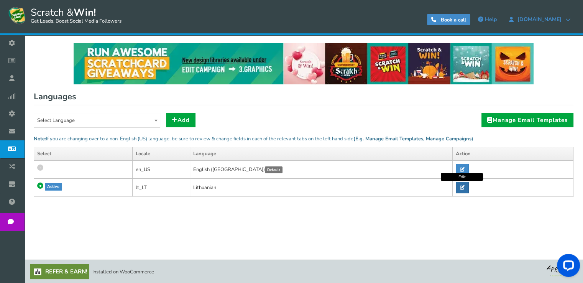
type input "Slaptažodis sėkmingai atnaujintas."
type input "Taisyklės ir sąlygos"
type input "Dalyvaudami sutinkate su mūsų"
type input "Dalyvaudami akcijoje sutinkate su"
type input "Iš viso įrašų"
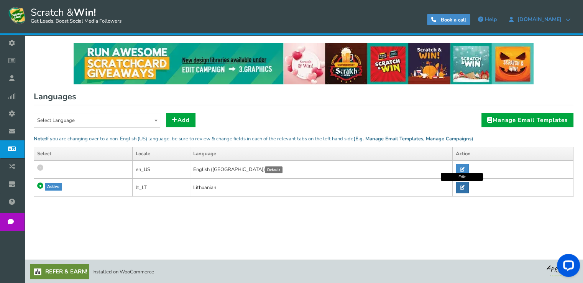
type input "[PERSON_NAME] nutiko! Pabandykite dar kartą vėliau"
type input "Įveskite slaptažodį"
type input "Atnaujinti"
type input "Patvirtinti"
type input "Peržiūrėti profilį"
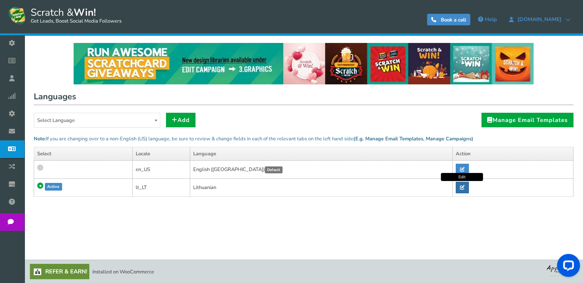
type input "Peržiūrėti rezultatus"
type input "savaitė"
type input "savaites"
type input "Dėkojame už dalyvavimą [[Campaign Name]]"
type input "* Jei laimėsite, nebegalėsite žaisti daugiau."
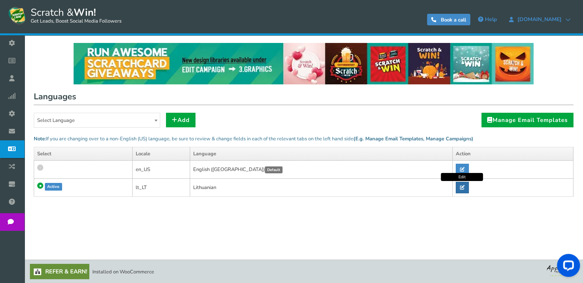
type input "metų"
type input "metai"
type input "Jei nesate"
type input "Atsiprašau. Jūs nelaimėjote."
type input "Jūsų šansas baigėsi!"
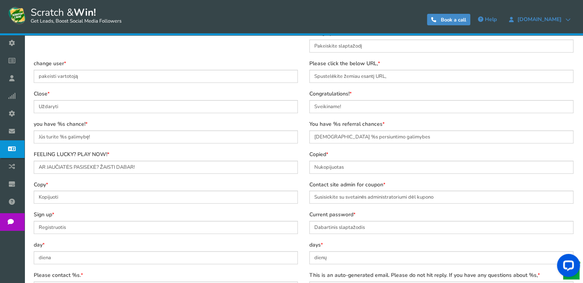
scroll to position [297, 0]
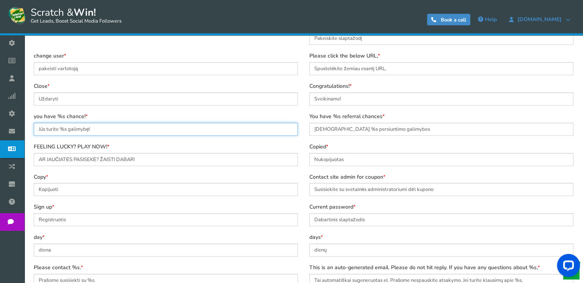
click at [66, 128] on input "Jūs turite %s galimybę!" at bounding box center [166, 129] width 264 height 13
click at [100, 128] on input "Jūs turite %s galimybę!" at bounding box center [166, 129] width 264 height 13
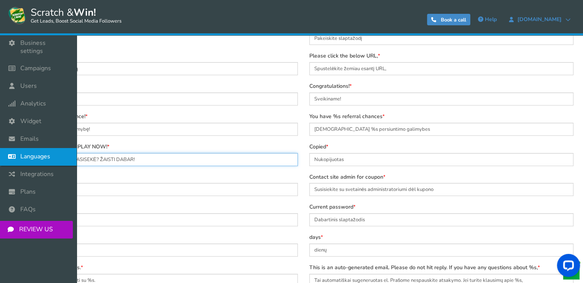
drag, startPoint x: 97, startPoint y: 158, endPoint x: 0, endPoint y: 151, distance: 97.1
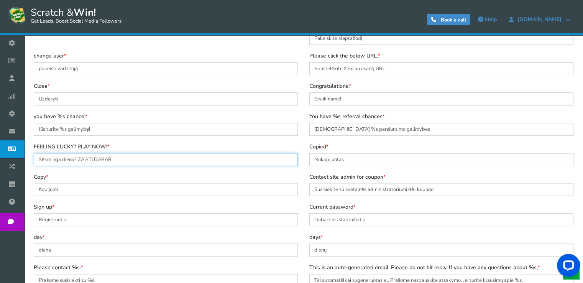
drag, startPoint x: 78, startPoint y: 157, endPoint x: 129, endPoint y: 160, distance: 51.0
click at [129, 160] on input "Sėkminga diena? ŽAISTI DABAR!" at bounding box center [166, 159] width 264 height 13
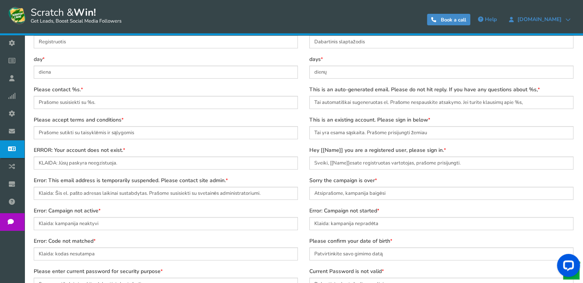
scroll to position [475, 0]
type input "Sėkminga diena? Žaiskite dabar!"
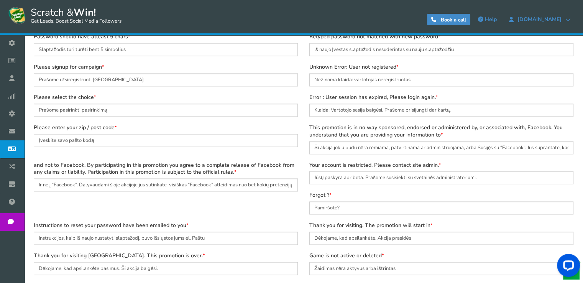
scroll to position [1132, 0]
click at [297, 255] on div "Thank you for visiting [GEOGRAPHIC_DATA]. This promotion is over. Dėkojame, kad…" at bounding box center [166, 263] width 264 height 23
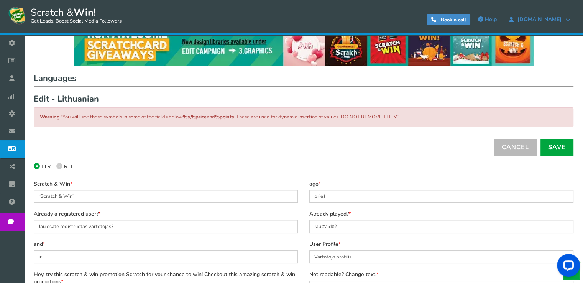
scroll to position [14, 0]
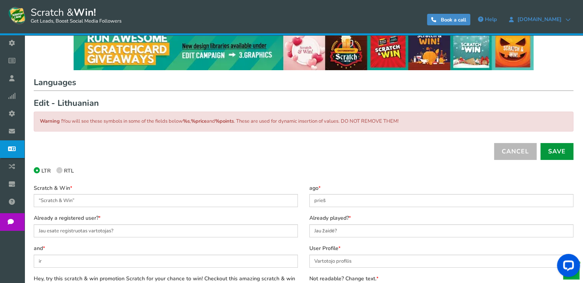
click at [554, 150] on link "Save" at bounding box center [556, 151] width 33 height 17
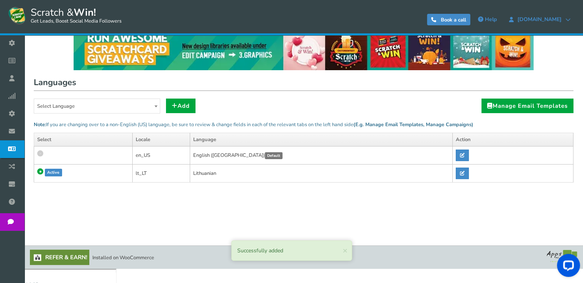
scroll to position [0, 0]
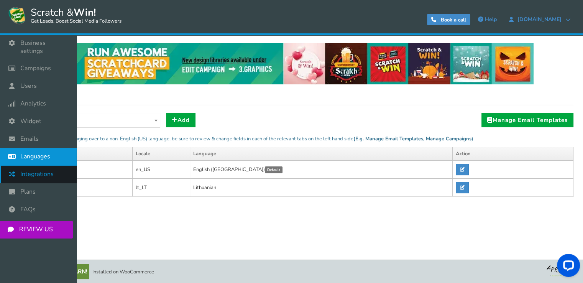
click at [12, 167] on icon at bounding box center [14, 173] width 15 height 17
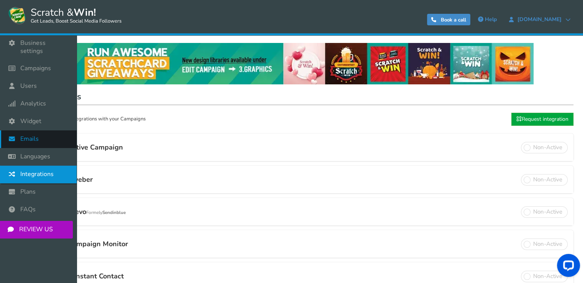
click at [46, 136] on link "Emails" at bounding box center [38, 139] width 77 height 18
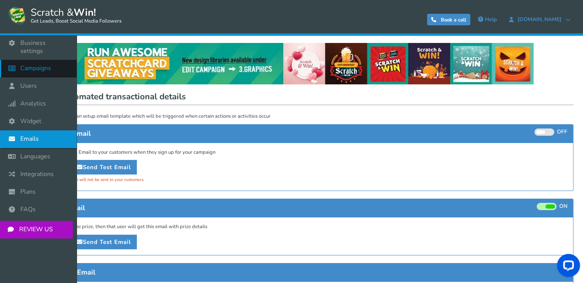
click at [46, 64] on span "Campaigns" at bounding box center [35, 68] width 31 height 8
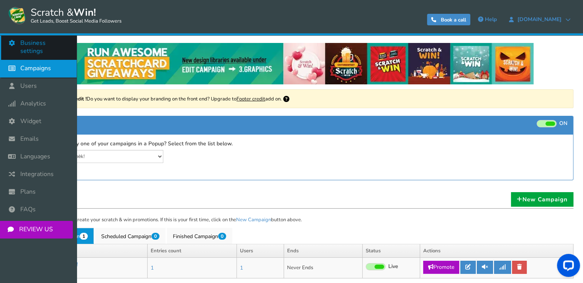
click at [37, 48] on link "Business settings" at bounding box center [38, 46] width 77 height 25
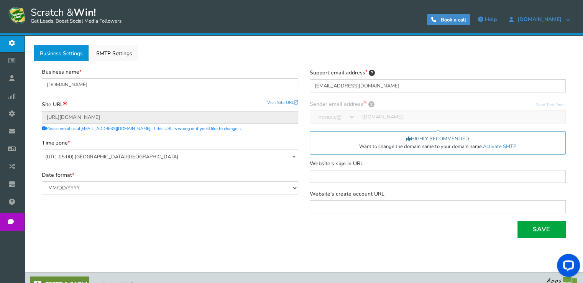
scroll to position [114, 0]
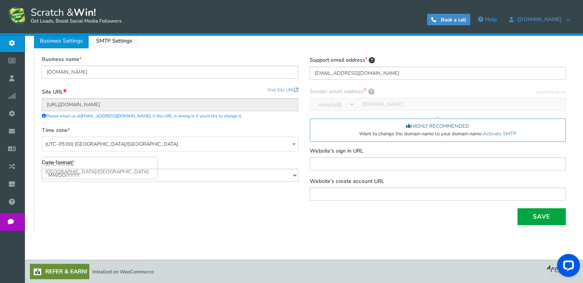
click at [153, 142] on span "(UTC-05:00) [GEOGRAPHIC_DATA]/[GEOGRAPHIC_DATA]" at bounding box center [169, 144] width 255 height 15
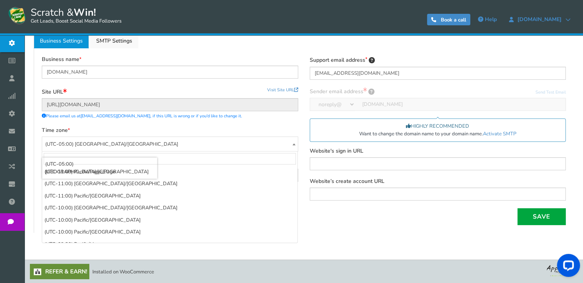
scroll to position [579, 0]
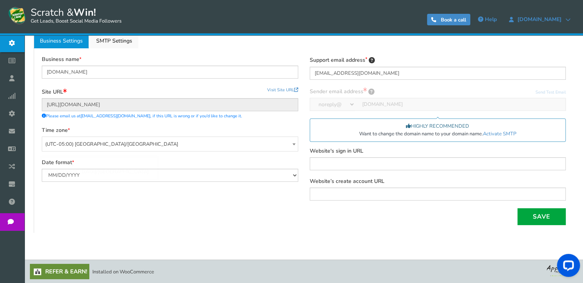
click at [109, 147] on span "(UTC-05:00) [GEOGRAPHIC_DATA]/[GEOGRAPHIC_DATA]" at bounding box center [169, 144] width 255 height 15
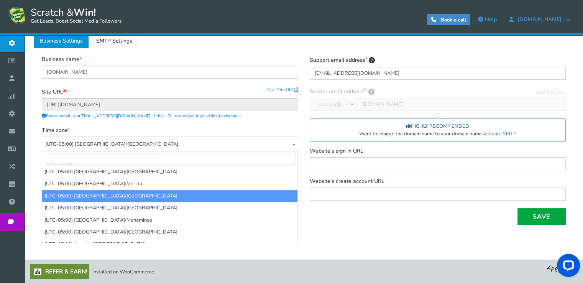
click at [129, 159] on input "search" at bounding box center [170, 158] width 252 height 11
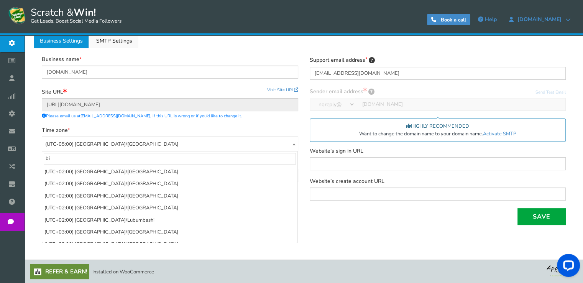
scroll to position [8, 0]
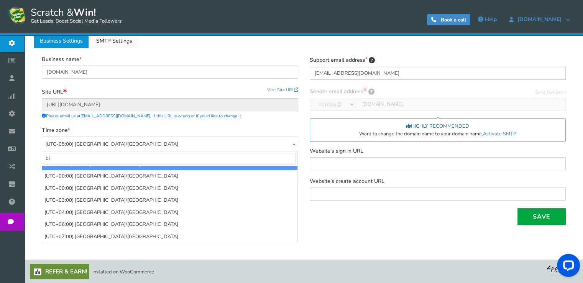
type input "b"
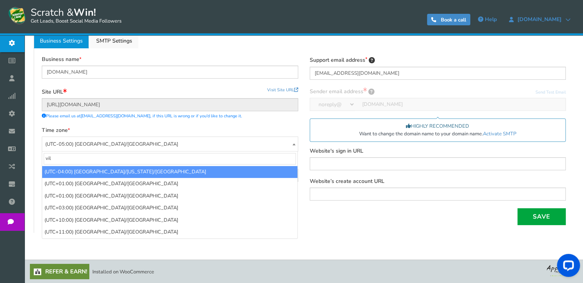
scroll to position [0, 0]
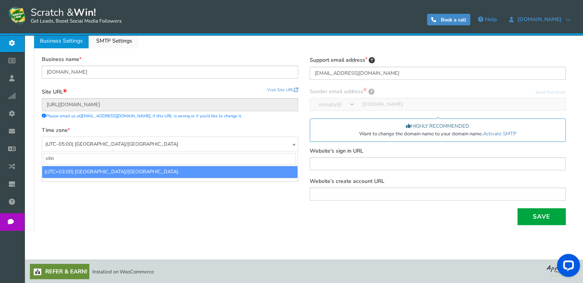
type input "viln"
select select "Europe/[GEOGRAPHIC_DATA]"
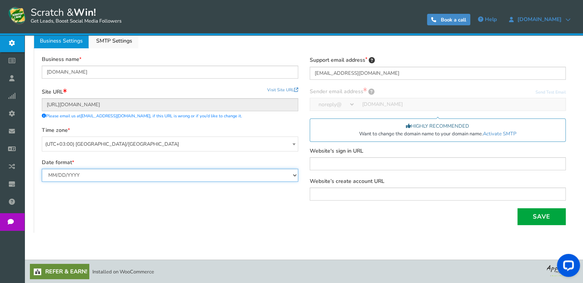
click at [96, 175] on select "MM/DD/YYYY DD/MM/YYYY" at bounding box center [170, 175] width 256 height 13
select select "d/m/Y"
click at [42, 169] on select "MM/DD/YYYY DD/MM/YYYY" at bounding box center [170, 175] width 256 height 13
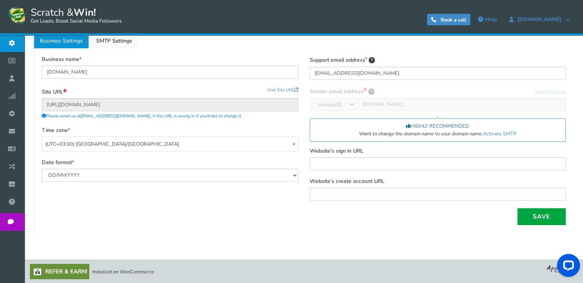
click at [89, 211] on div "Save" at bounding box center [303, 216] width 535 height 17
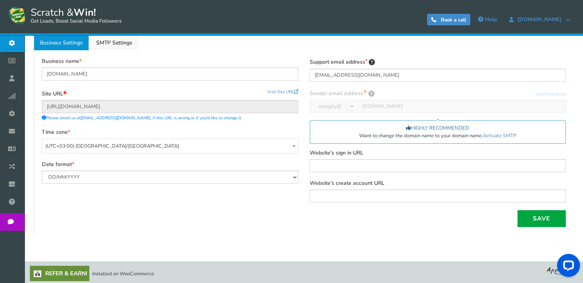
scroll to position [114, 0]
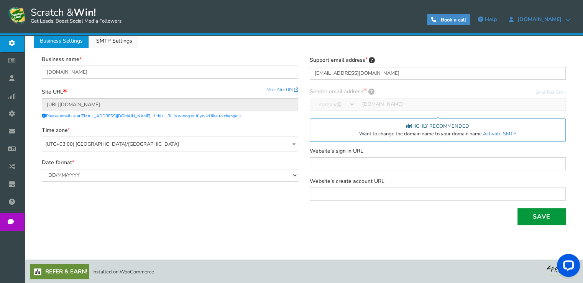
click at [555, 212] on button "Save" at bounding box center [541, 216] width 48 height 17
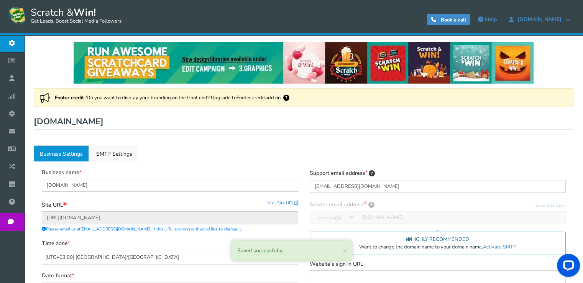
scroll to position [0, 0]
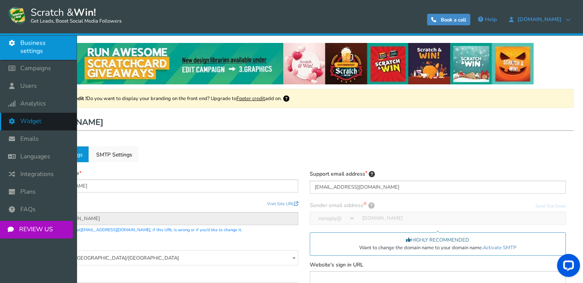
click at [34, 118] on link "Widget" at bounding box center [38, 122] width 77 height 18
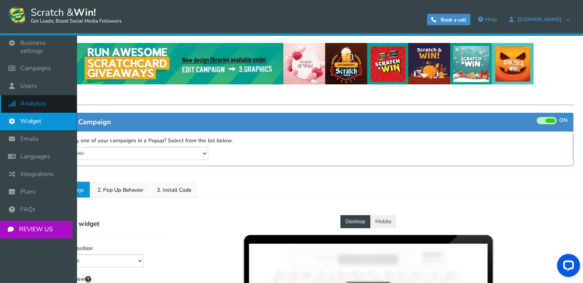
select select "mid-bottom-bar"
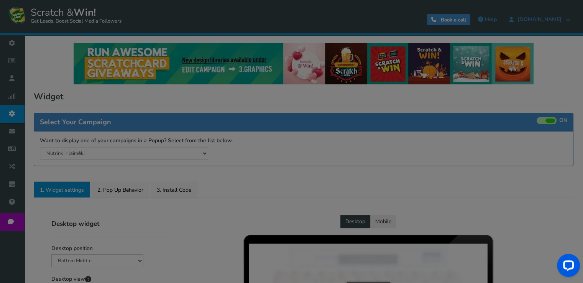
radio input "true"
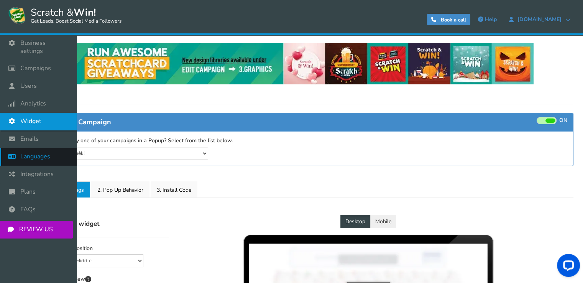
click at [52, 148] on link "Languages" at bounding box center [38, 157] width 77 height 18
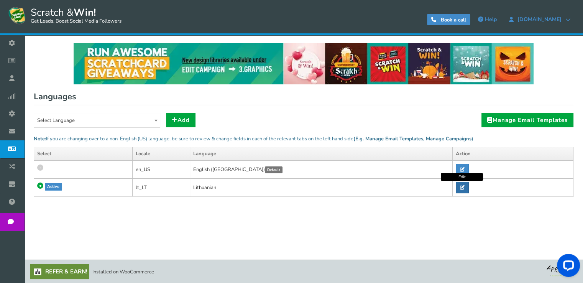
click at [460, 187] on icon at bounding box center [462, 187] width 5 height 5
radio input "true"
type input "“Scratch & Win”"
type input "prieš"
type input "Jau esate registruotas vartotojas?"
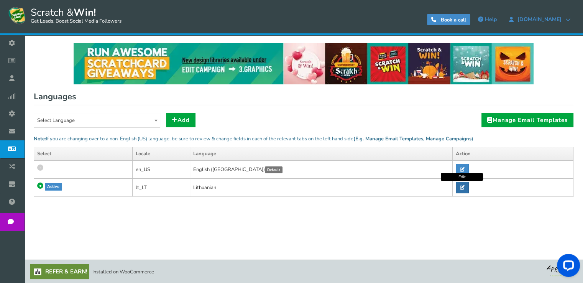
type input "Jau žaidė?"
type input "ir"
type input "Vartotojo profilis"
type input "Ei, išbandykite šį “scratch & win” skatinimą “Scratch”, kad galėtumėte laimėti!…"
type input "Neskaitoma? Keisti tekstą."
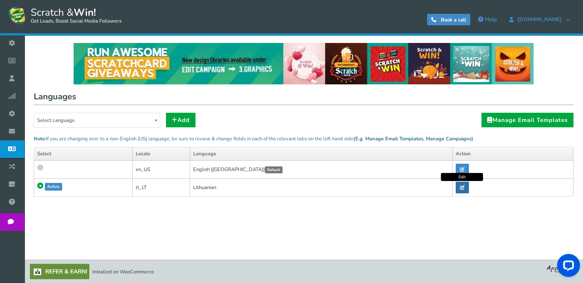
type input "Pakeiskite slaptažodį"
type input "pakeisti vartotoją"
type input "Spustelėkite žemiau esantį URL,"
type input "Uždaryti"
type input "Sveikiname!"
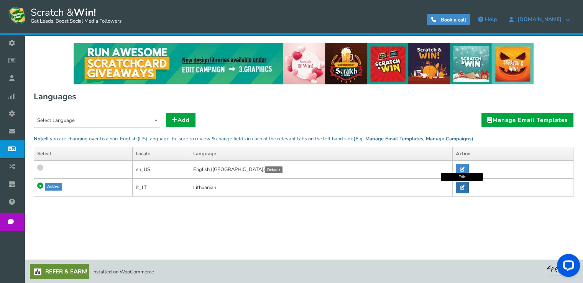
type input "Jūs turite %s galimybę!"
type input "[DEMOGRAPHIC_DATA] %s persiuntimo galimybes"
type input "Sėkminga diena? Žaiskite dabar!"
type input "Nukopijuotas"
type input "Kopijuoti"
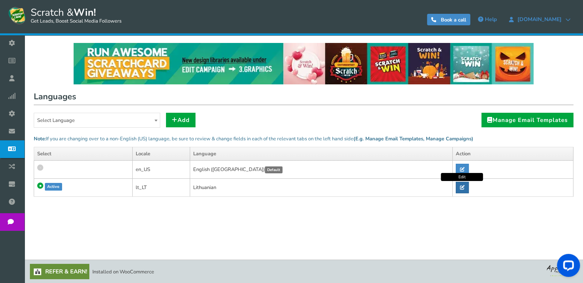
type input "Susisiekite su svetainės administratoriumi dėl kupono"
type input "Registruotis"
type input "Dabartinis slaptažodis"
type input "diena"
type input "dienų"
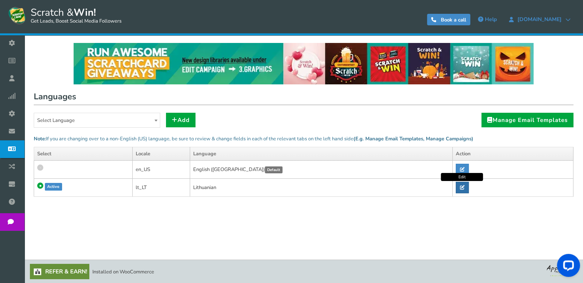
type input "Prašome susisiekti su %s."
type input "Tai automatiškai sugeneruotas el. Prašome nespauskite atsakymo. Jei turite klau…"
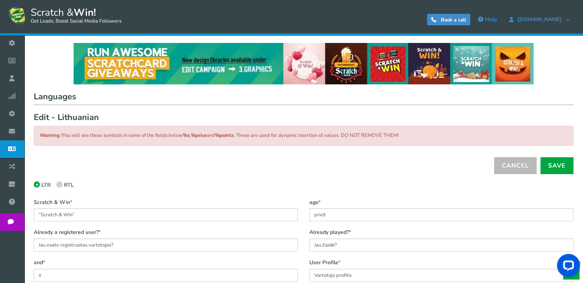
click at [359, 170] on div "Updated Successfully Cancel Save" at bounding box center [303, 165] width 539 height 32
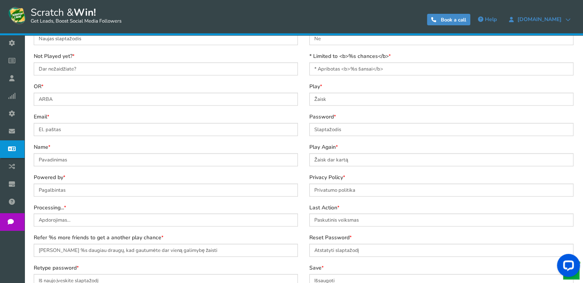
scroll to position [1882, 0]
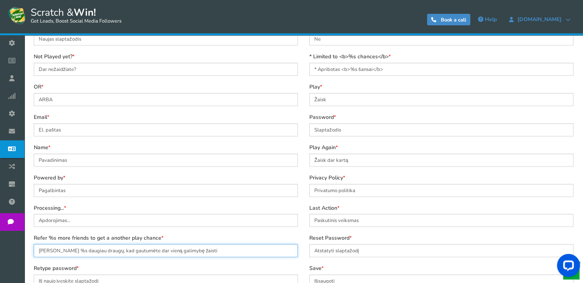
drag, startPoint x: 60, startPoint y: 250, endPoint x: 39, endPoint y: 250, distance: 21.1
click at [39, 250] on input "[PERSON_NAME] %s daugiau draugų, kad gautumėte dar vieną galimybę žaisti" at bounding box center [166, 250] width 264 height 13
drag, startPoint x: 71, startPoint y: 251, endPoint x: 106, endPoint y: 255, distance: 34.7
click at [106, 255] on input "Praneškite %s daugiau draugų, kad gautumėte dar vieną galimybę žaisti" at bounding box center [166, 250] width 264 height 13
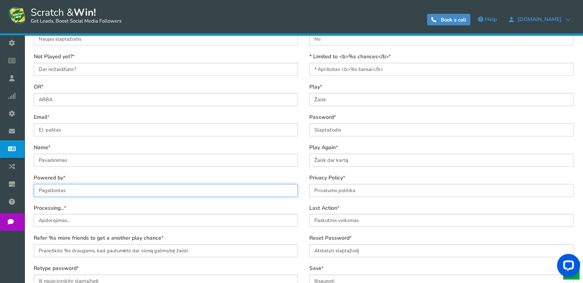
drag, startPoint x: 79, startPoint y: 189, endPoint x: 28, endPoint y: 189, distance: 50.6
click at [28, 189] on div "Powered by Pagalbintas Can't be empty" at bounding box center [165, 189] width 275 height 30
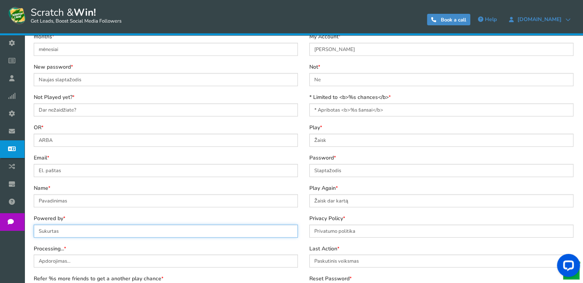
scroll to position [1841, 0]
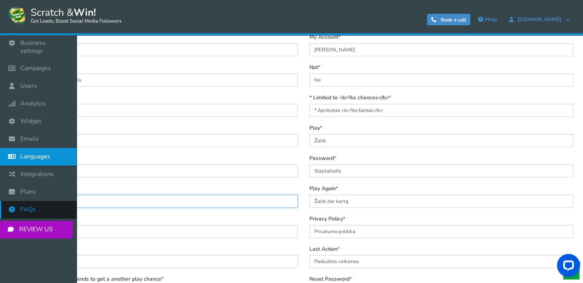
drag, startPoint x: 84, startPoint y: 201, endPoint x: 0, endPoint y: 195, distance: 84.1
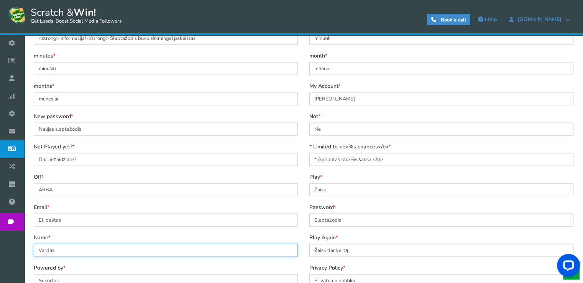
scroll to position [1790, 0]
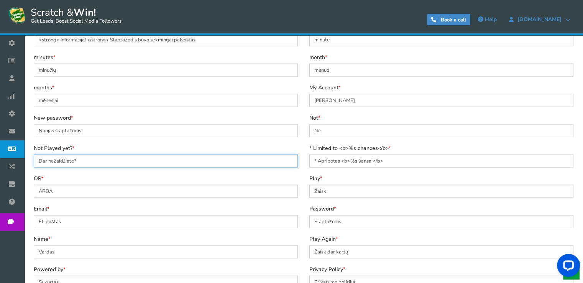
drag, startPoint x: 72, startPoint y: 160, endPoint x: 34, endPoint y: 159, distance: 38.3
click at [34, 159] on input "Dar nežaidžiate?" at bounding box center [166, 160] width 264 height 13
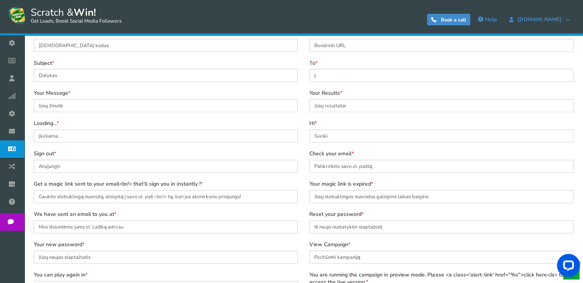
scroll to position [1499, 0]
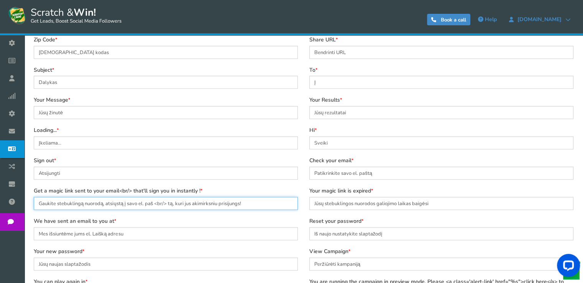
click at [152, 203] on input "Gaukite stebuklingą nuorodą, atsiųstą į savo el. paš <br/> tą, kuri jus akimirk…" at bounding box center [166, 203] width 264 height 13
drag, startPoint x: 152, startPoint y: 203, endPoint x: 166, endPoint y: 203, distance: 13.8
click at [166, 203] on input "Gaukite stebuklingą nuorodą, atsiųstą į savo el. paš <br/> tą, kuri jus akimirk…" at bounding box center [166, 203] width 264 height 13
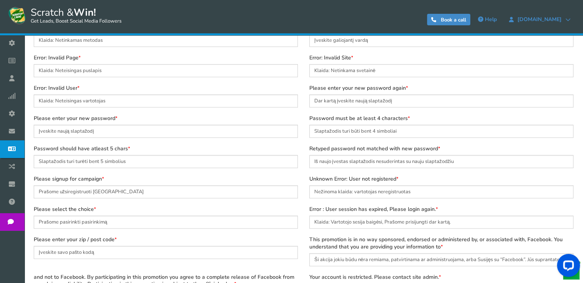
scroll to position [1020, 0]
drag, startPoint x: 80, startPoint y: 221, endPoint x: 146, endPoint y: 225, distance: 65.6
click at [146, 225] on input "Prašome pasirinkti pasirinkimą" at bounding box center [166, 221] width 264 height 13
click at [155, 206] on div "Please select the choice Prašome pasirinkti Can't be empty" at bounding box center [166, 217] width 264 height 23
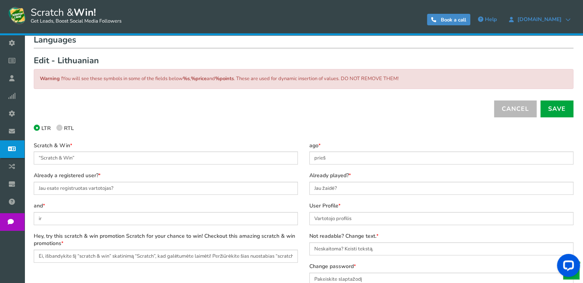
scroll to position [56, 0]
click at [566, 109] on link "Save" at bounding box center [556, 109] width 33 height 17
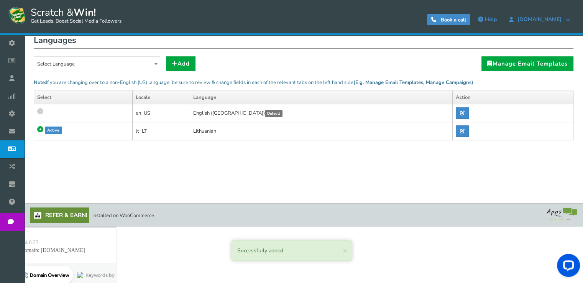
scroll to position [0, 0]
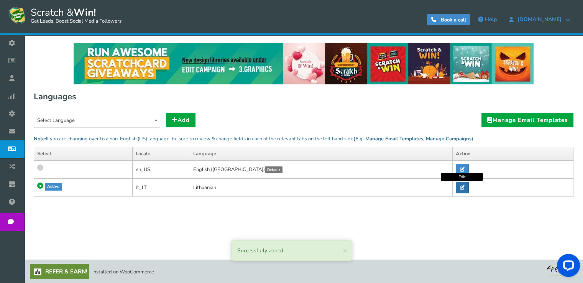
click at [457, 187] on link at bounding box center [461, 187] width 13 height 11
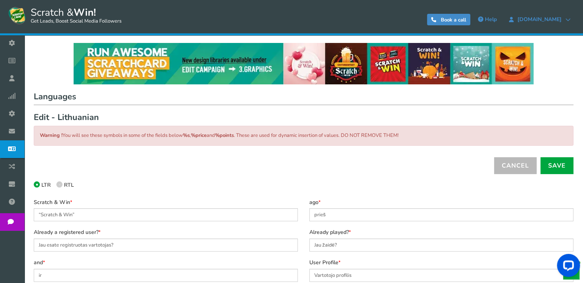
click at [60, 182] on span at bounding box center [59, 184] width 6 height 6
click at [60, 183] on input "RTL" at bounding box center [58, 185] width 5 height 5
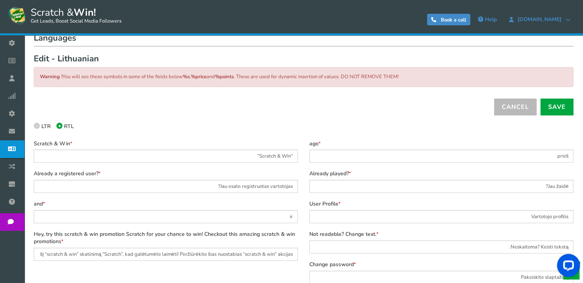
scroll to position [60, 0]
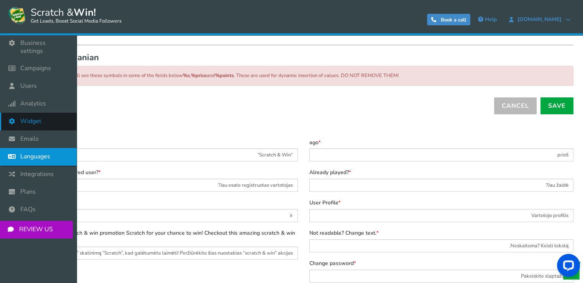
click at [42, 119] on link "Widget" at bounding box center [38, 122] width 77 height 18
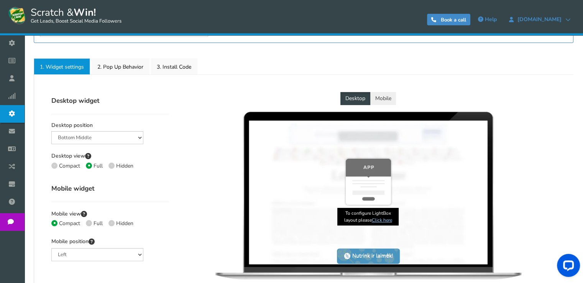
scroll to position [121, 0]
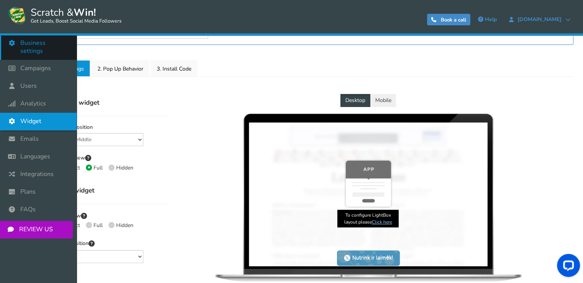
click at [10, 42] on icon at bounding box center [14, 42] width 15 height 17
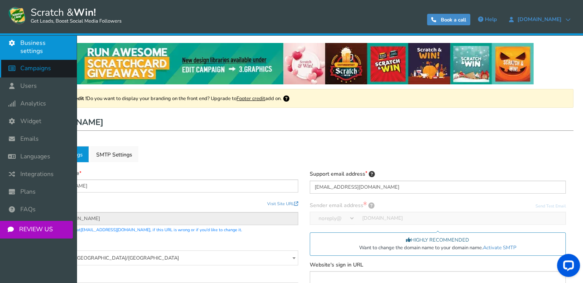
click at [12, 60] on icon at bounding box center [14, 68] width 15 height 17
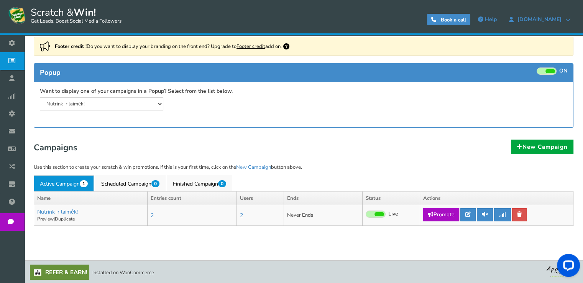
scroll to position [54, 0]
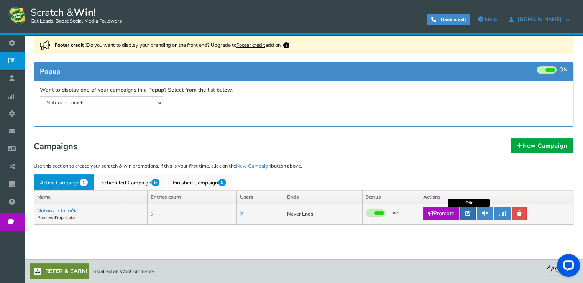
click at [466, 212] on icon at bounding box center [467, 212] width 5 height 5
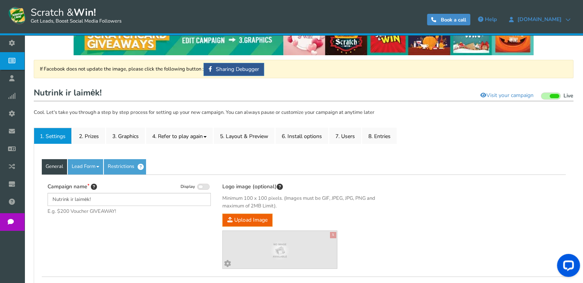
scroll to position [21, 0]
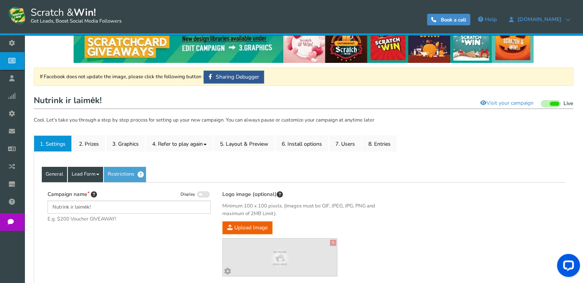
click at [99, 172] on link "Lead Form" at bounding box center [85, 174] width 35 height 15
click at [97, 174] on link "Lead Form" at bounding box center [85, 174] width 35 height 15
click at [149, 246] on div "Campaign name Display Nutrink ir laimėk! E.g. $200 Voucher GIVEAWAY! Hide total…" at bounding box center [304, 233] width 524 height 102
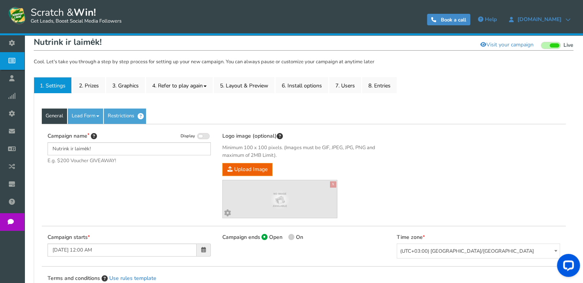
scroll to position [64, 0]
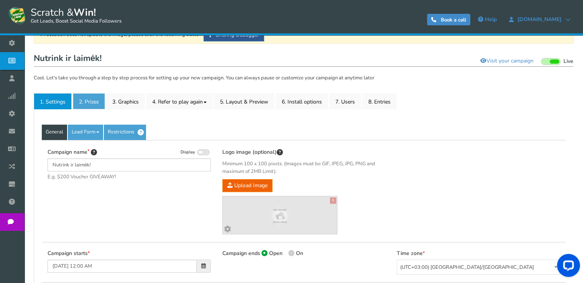
click at [86, 98] on link "2. Prizes" at bounding box center [89, 101] width 32 height 16
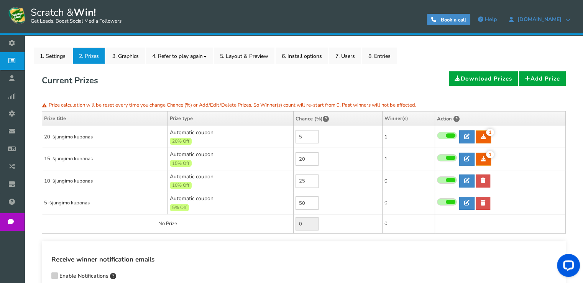
scroll to position [110, 0]
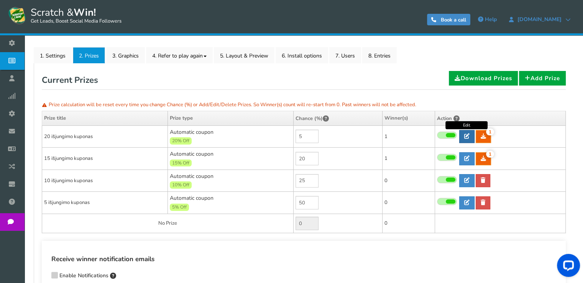
click at [468, 138] on link at bounding box center [466, 136] width 15 height 13
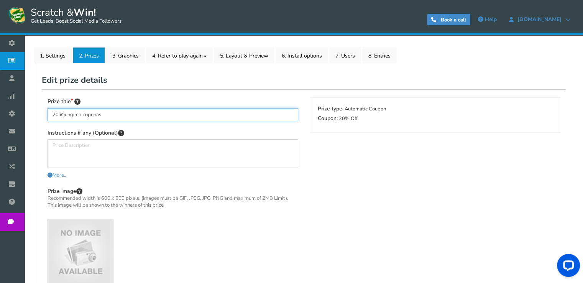
drag, startPoint x: 57, startPoint y: 113, endPoint x: 162, endPoint y: 130, distance: 106.3
click at [162, 130] on div "Prize title 20 išjungimo kuponas Instructions if any (Optional) More... Less...…" at bounding box center [172, 199] width 250 height 204
drag, startPoint x: 89, startPoint y: 111, endPoint x: 132, endPoint y: 123, distance: 44.5
click at [132, 123] on div "Prize title 20% Nuolaidos kuponas Instructions if any (Optional) More... Less..…" at bounding box center [172, 199] width 250 height 204
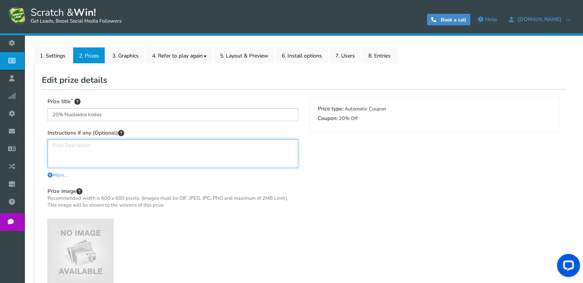
click at [109, 158] on textarea at bounding box center [172, 153] width 250 height 29
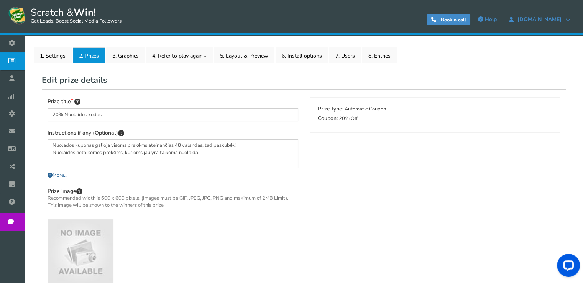
click at [64, 174] on span "More..." at bounding box center [57, 175] width 20 height 7
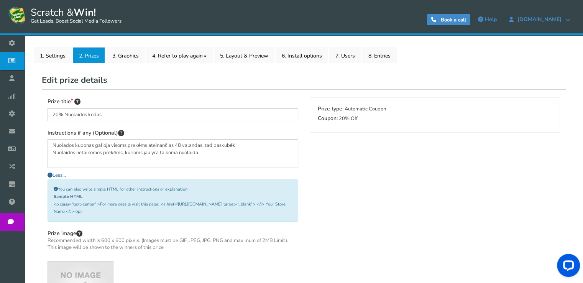
click at [63, 174] on span "Less..." at bounding box center [56, 175] width 18 height 7
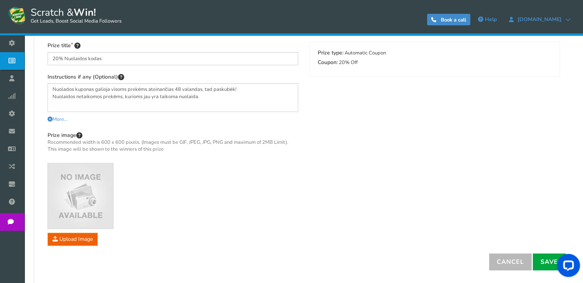
scroll to position [169, 0]
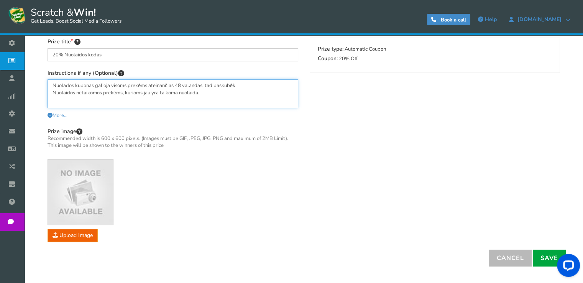
drag, startPoint x: 219, startPoint y: 92, endPoint x: 40, endPoint y: 55, distance: 183.0
click at [40, 55] on div "General Lead Form Labels Fields setup Restrictions Allow users to play again af…" at bounding box center [303, 142] width 539 height 278
click at [343, 144] on div "Prize title 20% Nuolaidos kodas Instructions if any (Optional) Nuolados kuponas…" at bounding box center [304, 138] width 524 height 219
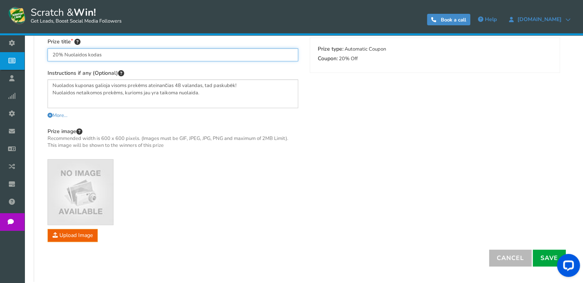
click at [67, 52] on input "20% Nuolaidos kodas" at bounding box center [172, 54] width 250 height 13
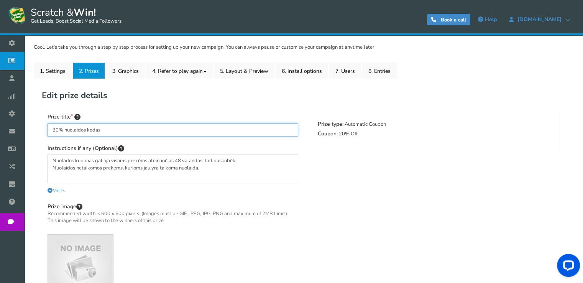
scroll to position [93, 0]
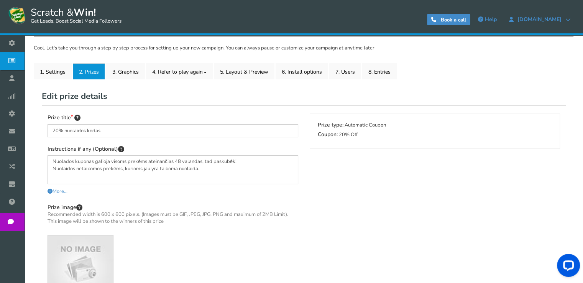
click at [409, 211] on div "Prize title 20% nuolaidos kodas Instructions if any (Optional) Nuolados kuponas…" at bounding box center [304, 214] width 524 height 219
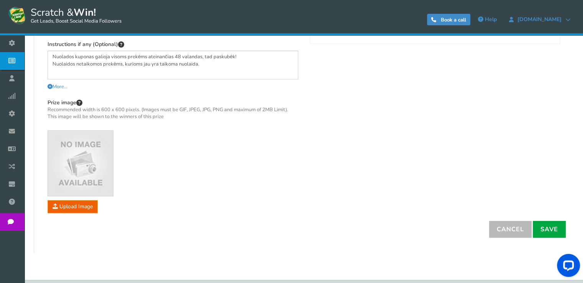
scroll to position [218, 0]
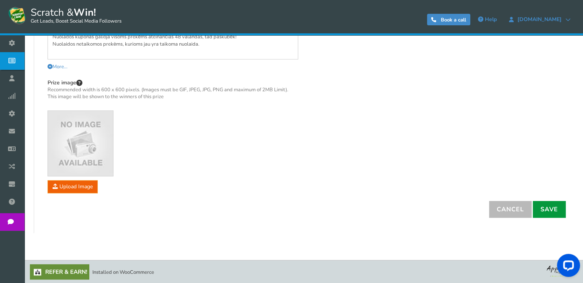
click at [542, 211] on link "Save" at bounding box center [548, 209] width 33 height 17
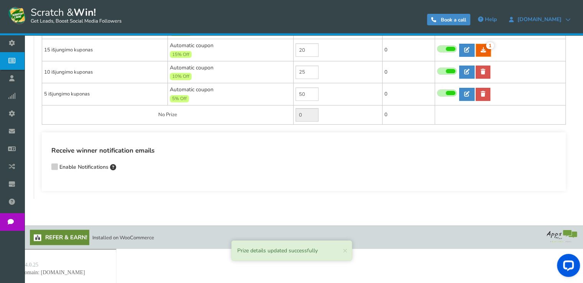
scroll to position [183, 0]
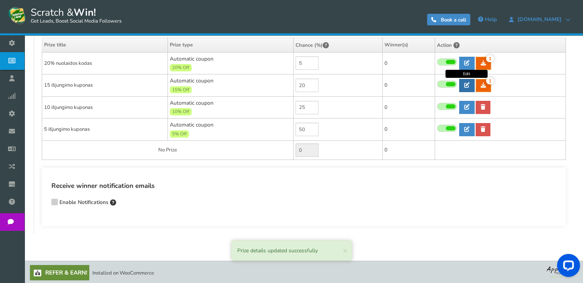
click at [465, 83] on icon at bounding box center [466, 84] width 5 height 5
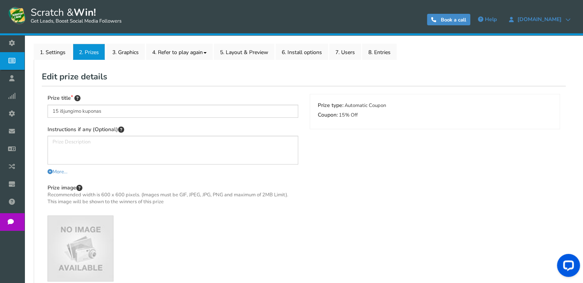
scroll to position [110, 0]
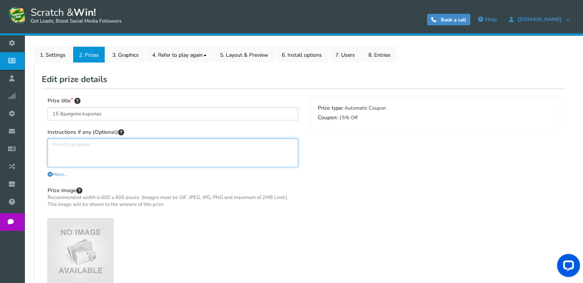
click at [179, 152] on textarea at bounding box center [172, 152] width 250 height 29
paste textarea "Nuolados kuponas galioja visoms prekėms ateinančias 48 valandas, tad paskubėk! …"
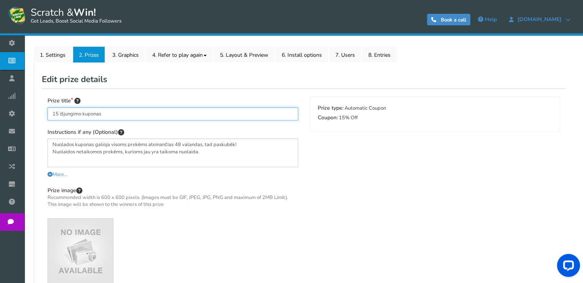
drag, startPoint x: 58, startPoint y: 112, endPoint x: 135, endPoint y: 111, distance: 77.0
click at [135, 111] on input "15 išjungimo kuponas" at bounding box center [172, 113] width 250 height 13
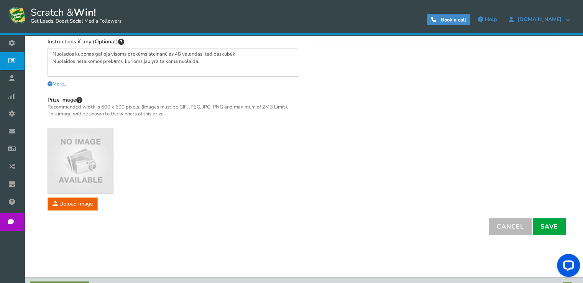
scroll to position [218, 0]
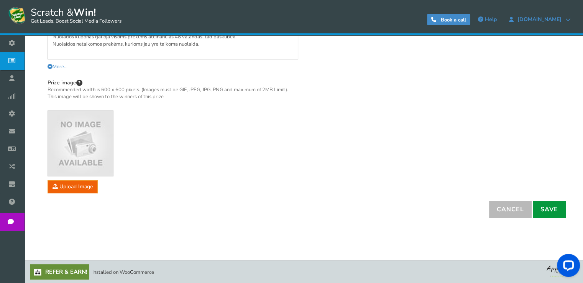
click at [535, 211] on link "Save" at bounding box center [548, 209] width 33 height 17
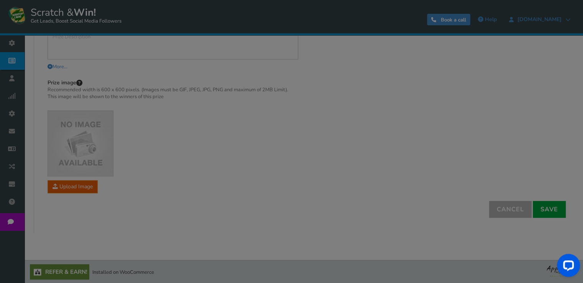
scroll to position [183, 0]
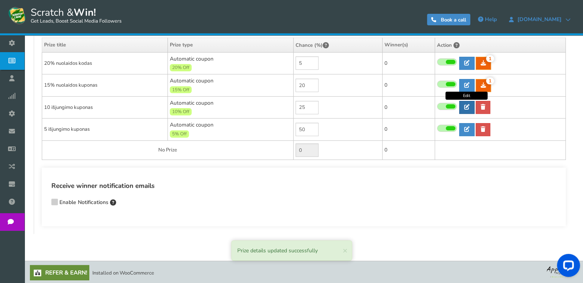
click at [465, 104] on icon at bounding box center [466, 106] width 5 height 5
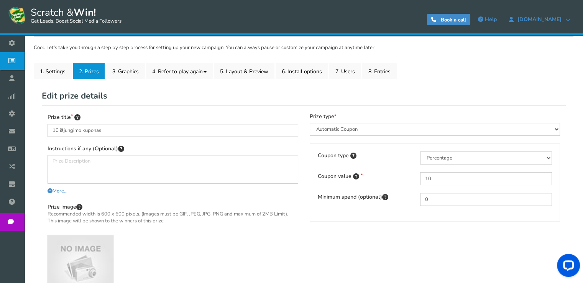
scroll to position [56, 0]
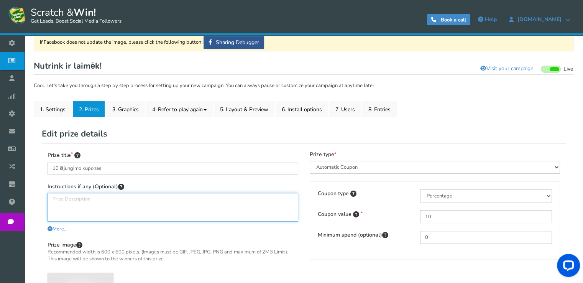
click at [89, 213] on textarea at bounding box center [172, 207] width 250 height 29
paste textarea "Nuolados kuponas galioja visoms prekėms ateinančias 48 valandas, tad paskubėk! …"
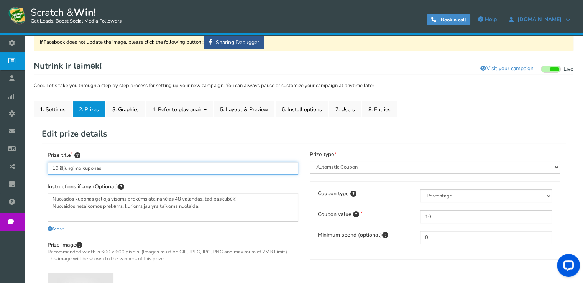
drag, startPoint x: 57, startPoint y: 167, endPoint x: 132, endPoint y: 170, distance: 74.8
click at [132, 170] on input "10 išjungimo kuponas" at bounding box center [172, 168] width 250 height 13
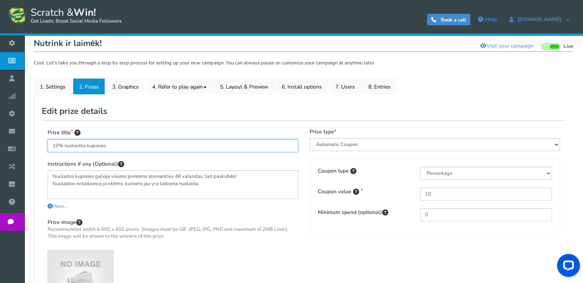
scroll to position [81, 0]
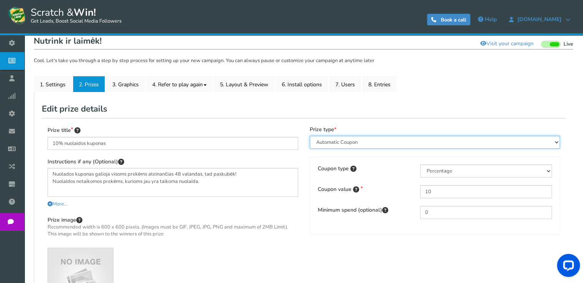
click at [383, 141] on select "Perks and Experiences Automatic Coupon Common Coupon Unique Coupon" at bounding box center [434, 142] width 250 height 13
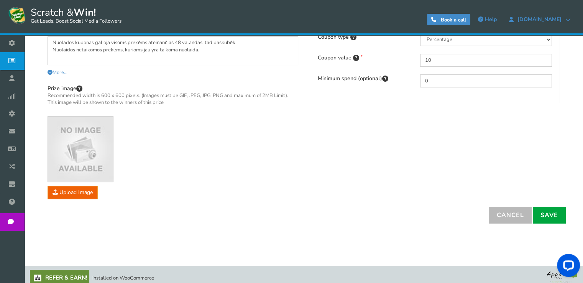
scroll to position [214, 0]
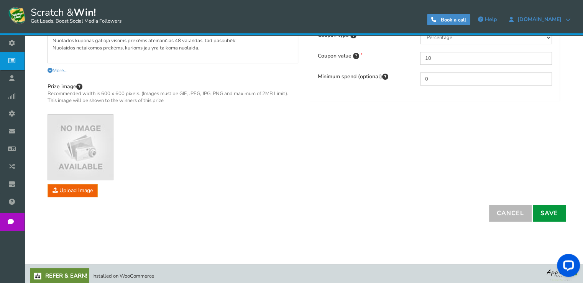
click at [558, 215] on link "Save" at bounding box center [548, 213] width 33 height 17
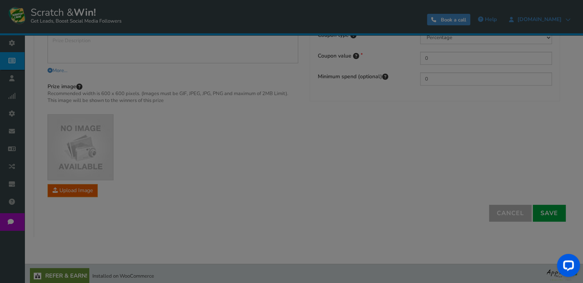
scroll to position [183, 0]
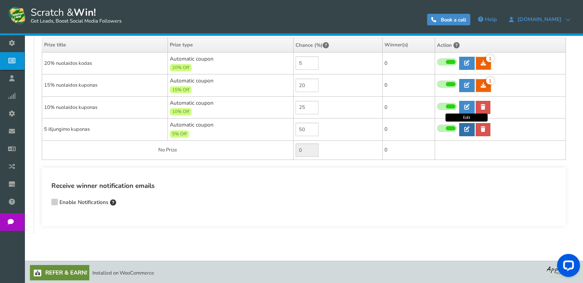
click at [464, 126] on icon at bounding box center [466, 128] width 5 height 5
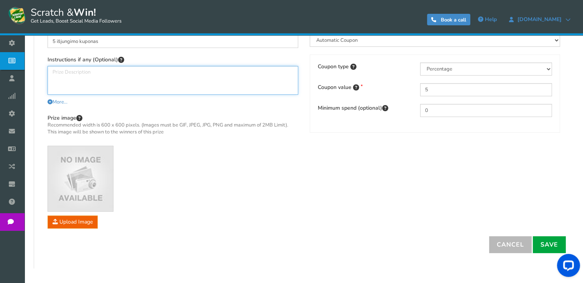
click at [180, 73] on textarea at bounding box center [172, 80] width 250 height 29
paste textarea "Nuolados kuponas galioja visoms prekėms ateinančias 48 valandas, tad paskubėk! …"
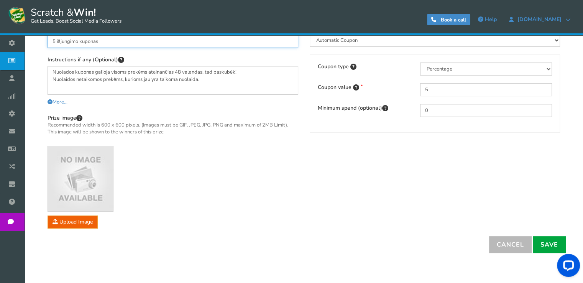
drag, startPoint x: 55, startPoint y: 41, endPoint x: 133, endPoint y: 41, distance: 78.1
click at [133, 41] on input "5 išjungimo kuponas" at bounding box center [172, 41] width 250 height 13
click at [553, 250] on div at bounding box center [566, 266] width 32 height 32
click at [549, 249] on link "Save" at bounding box center [548, 244] width 33 height 17
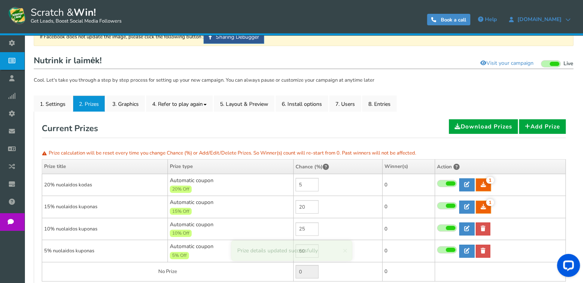
scroll to position [61, 0]
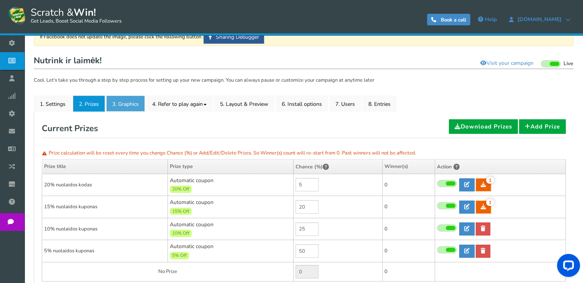
click at [131, 101] on link "3. Graphics" at bounding box center [125, 103] width 39 height 16
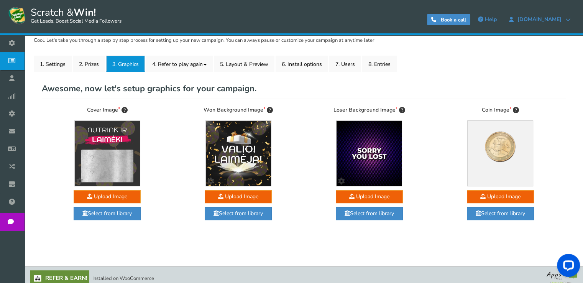
scroll to position [107, 0]
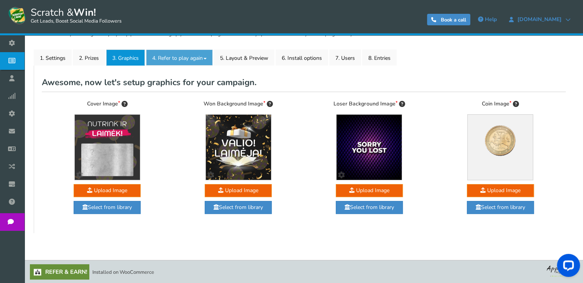
click at [175, 49] on link "4. Refer to play again" at bounding box center [179, 57] width 67 height 16
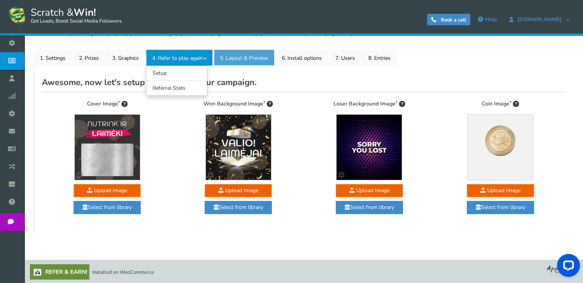
click at [248, 59] on link "5. Layout & Preview" at bounding box center [244, 57] width 61 height 16
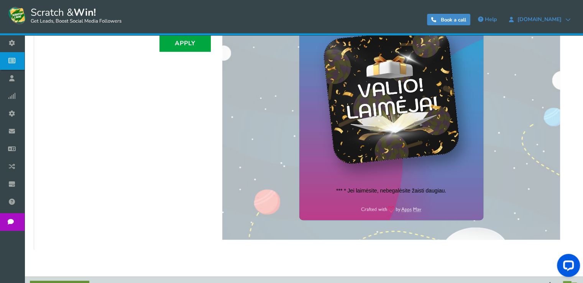
scroll to position [185, 0]
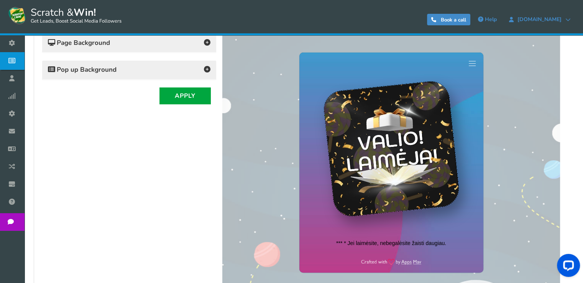
click at [130, 46] on h4 "Page Background" at bounding box center [129, 43] width 162 height 11
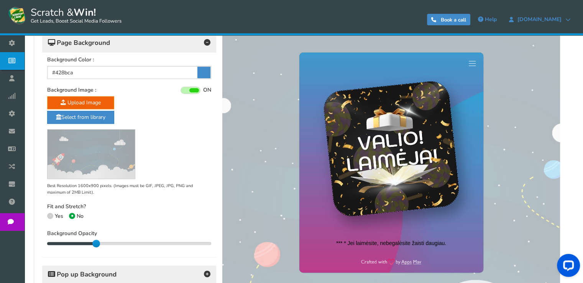
click at [205, 70] on icon at bounding box center [203, 72] width 13 height 11
click at [205, 70] on input "#428bca" at bounding box center [129, 72] width 164 height 13
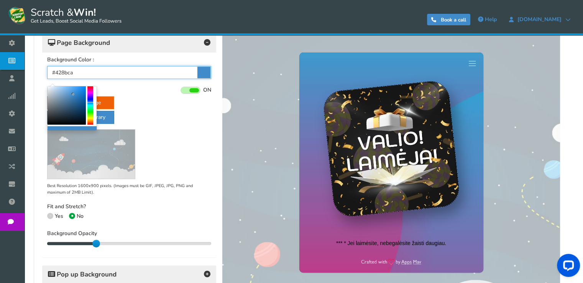
click at [137, 75] on input "#428bca" at bounding box center [129, 72] width 164 height 13
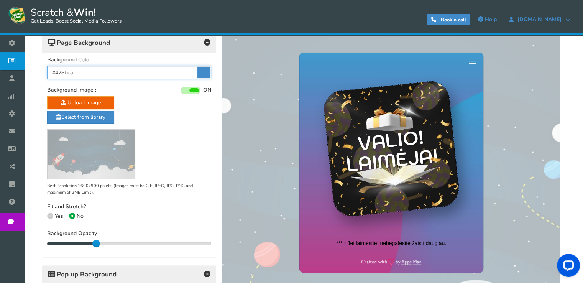
click at [137, 75] on input "#428bca" at bounding box center [129, 72] width 164 height 13
paste input "363636"
click at [144, 85] on div "Background Color : #363636 Background Image : ON OFF Upload Image Select from l…" at bounding box center [129, 154] width 174 height 205
click at [190, 87] on span at bounding box center [190, 90] width 20 height 7
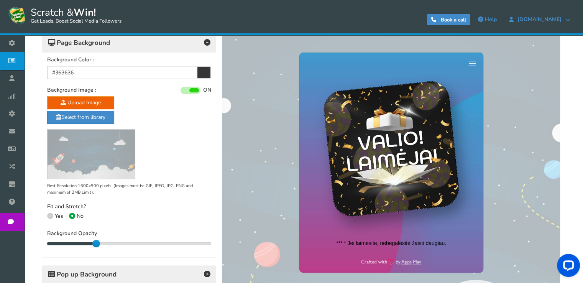
click at [0, 0] on input "ON OFF" at bounding box center [0, 0] width 0 height 0
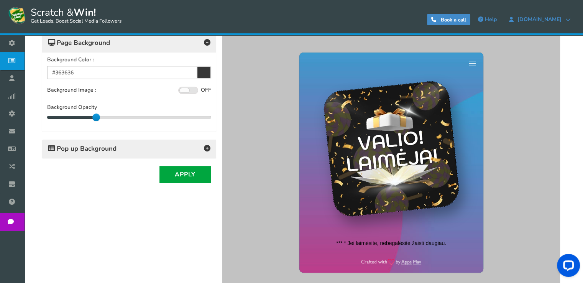
click at [190, 87] on span at bounding box center [188, 90] width 20 height 7
click at [0, 0] on input "ON OFF" at bounding box center [0, 0] width 0 height 0
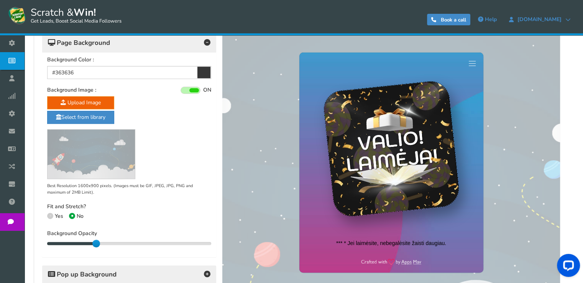
click at [94, 151] on img at bounding box center [90, 153] width 87 height 49
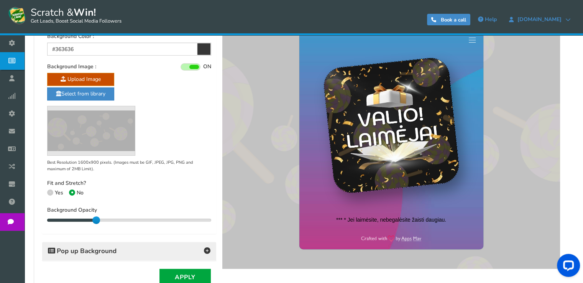
scroll to position [208, 0]
click at [52, 190] on span at bounding box center [50, 193] width 6 height 6
click at [52, 191] on input "Yes" at bounding box center [49, 193] width 5 height 5
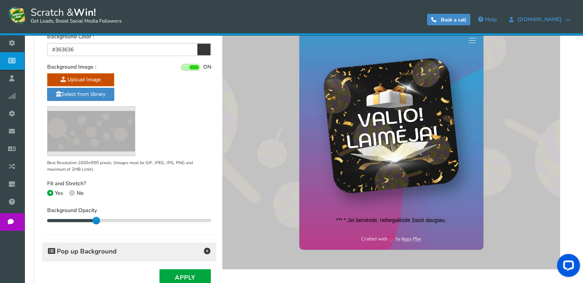
click at [78, 190] on span "No" at bounding box center [80, 192] width 7 height 7
click at [74, 191] on input "No" at bounding box center [71, 193] width 5 height 5
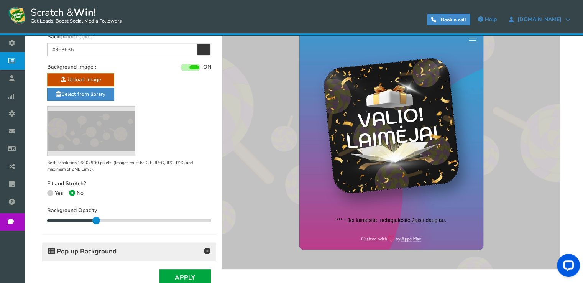
click at [55, 190] on span "Yes" at bounding box center [59, 192] width 8 height 7
click at [52, 191] on input "Yes" at bounding box center [49, 193] width 5 height 5
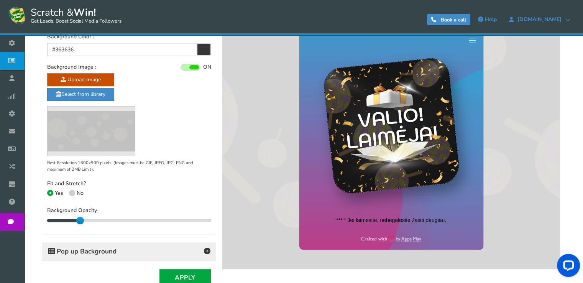
drag, startPoint x: 97, startPoint y: 218, endPoint x: 72, endPoint y: 217, distance: 24.5
click at [72, 218] on div "20" at bounding box center [129, 220] width 164 height 4
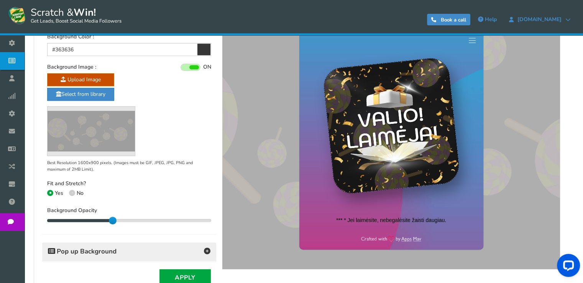
drag, startPoint x: 79, startPoint y: 219, endPoint x: 119, endPoint y: 211, distance: 40.6
click at [119, 211] on div "Background Opacity 40 40" at bounding box center [129, 215] width 164 height 17
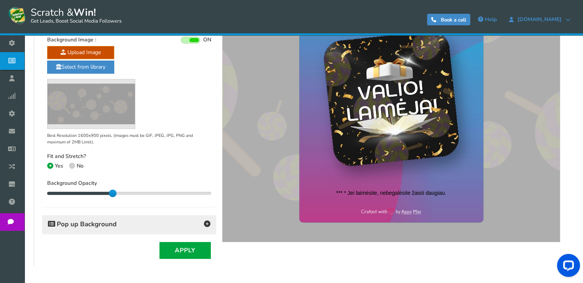
scroll to position [267, 0]
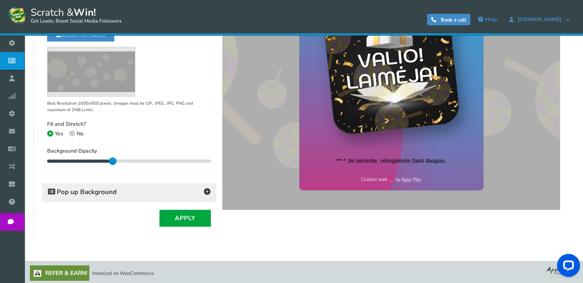
click at [177, 195] on h4 "Pop up Background" at bounding box center [129, 192] width 162 height 11
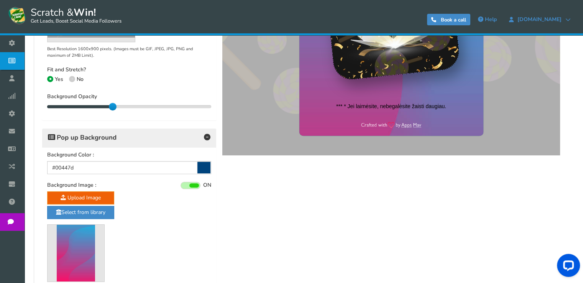
scroll to position [322, 0]
click at [189, 183] on span at bounding box center [194, 185] width 10 height 4
click at [0, 0] on input "ON OFF" at bounding box center [0, 0] width 0 height 0
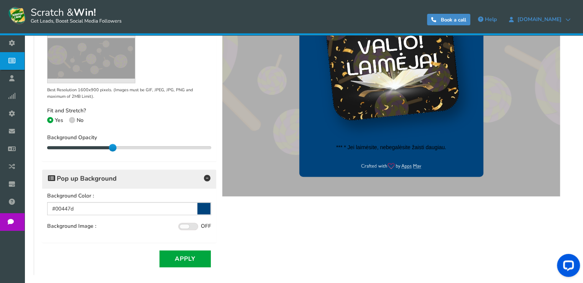
scroll to position [255, 0]
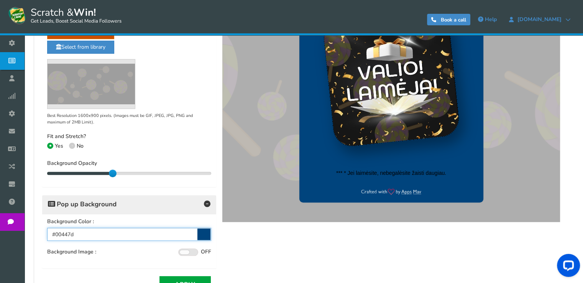
click at [126, 230] on input "#00447d" at bounding box center [129, 233] width 164 height 13
paste input "363636"
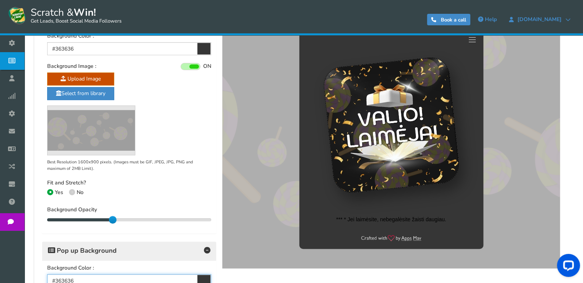
scroll to position [230, 0]
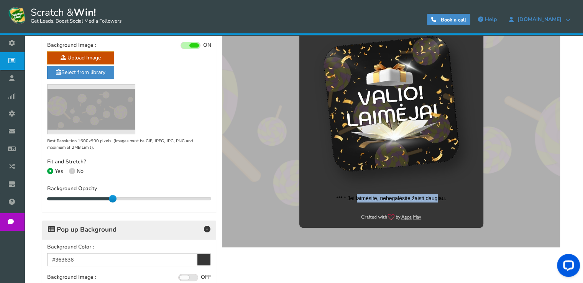
drag, startPoint x: 376, startPoint y: 197, endPoint x: 436, endPoint y: 199, distance: 59.4
click at [436, 199] on span "*** * Jei laimėsite, nebegalėsite žaisti daugiau." at bounding box center [391, 198] width 184 height 16
click at [138, 180] on div "Background Color : #363636 Background Image : ON OFF Upload Image Select from l…" at bounding box center [129, 109] width 174 height 205
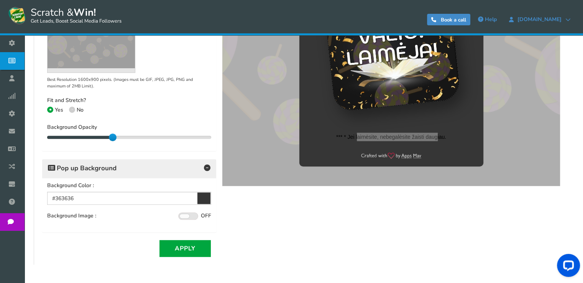
scroll to position [296, 0]
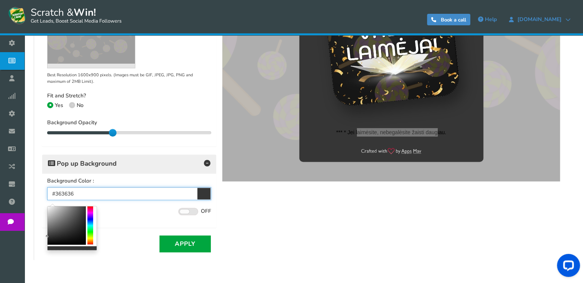
click at [119, 195] on input "#363636" at bounding box center [129, 193] width 164 height 13
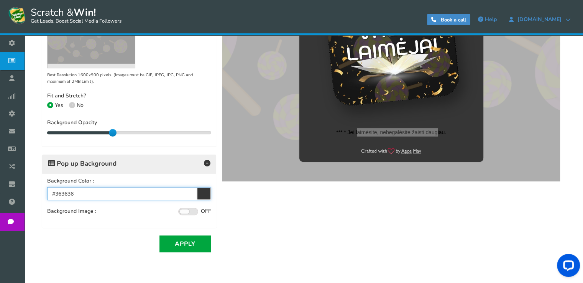
click at [119, 195] on input "#363636" at bounding box center [129, 193] width 164 height 13
paste input "DA135B"
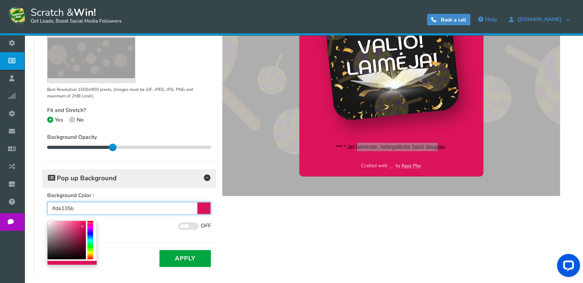
scroll to position [321, 0]
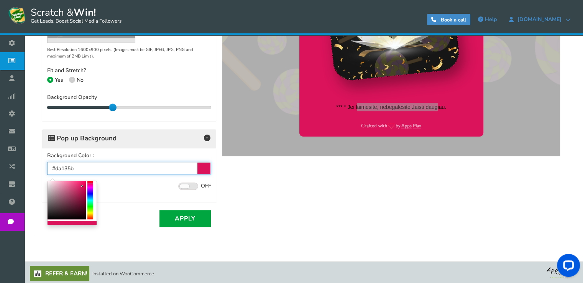
click at [140, 170] on input "#da135b" at bounding box center [129, 168] width 164 height 13
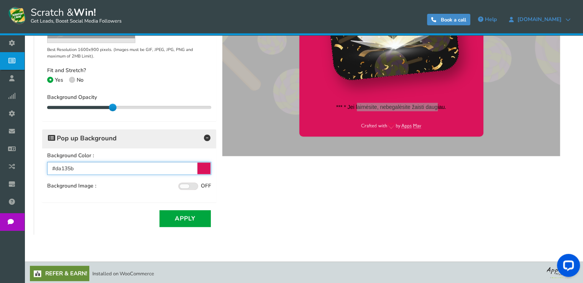
click at [140, 170] on input "#da135b" at bounding box center [129, 168] width 164 height 13
paste input "961F4A"
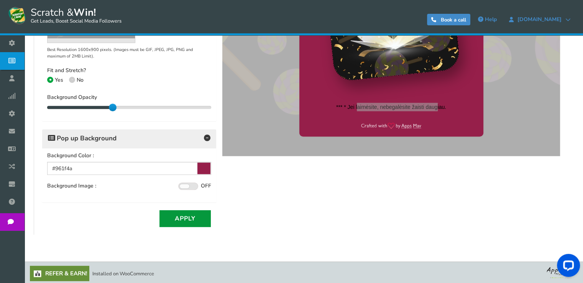
click at [189, 213] on button "Apply" at bounding box center [184, 218] width 51 height 17
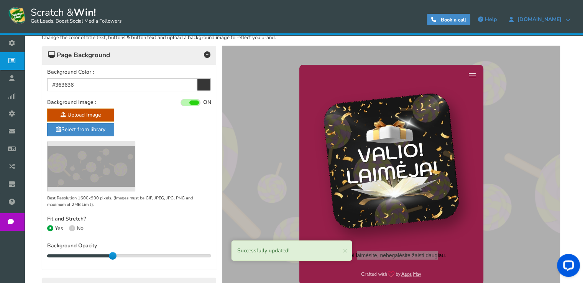
scroll to position [172, 0]
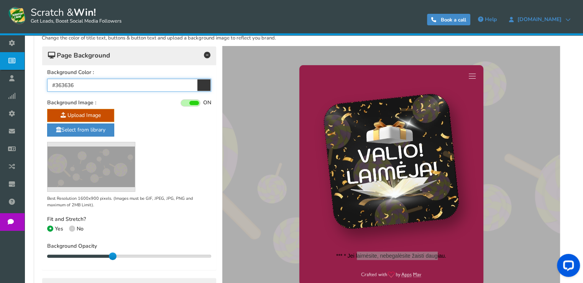
click at [163, 85] on input "#363636" at bounding box center [129, 85] width 164 height 13
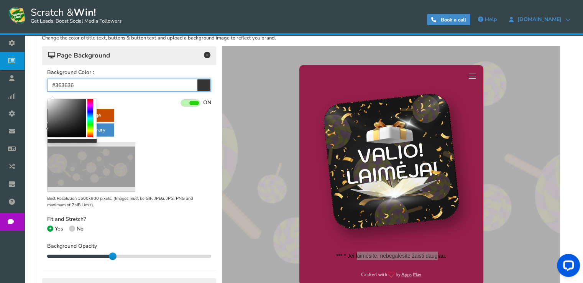
click at [163, 85] on input "#363636" at bounding box center [129, 85] width 164 height 13
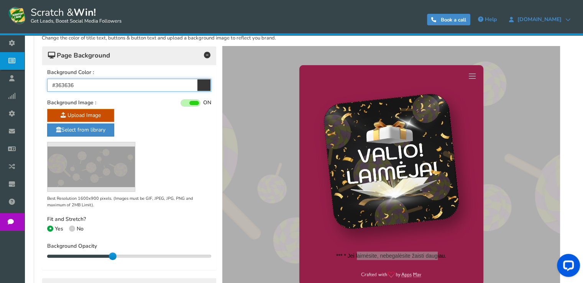
click at [163, 85] on input "#363636" at bounding box center [129, 85] width 164 height 13
paste input "961F4A"
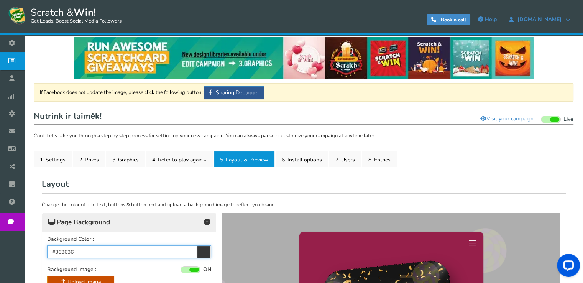
scroll to position [0, 0]
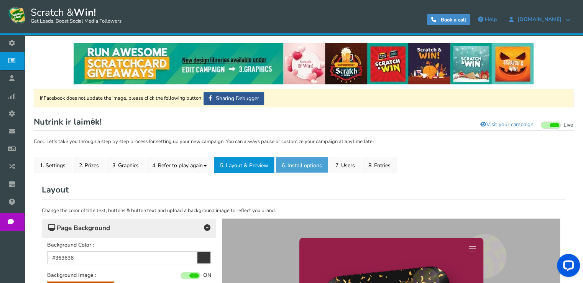
click at [294, 162] on link "6. Install options New" at bounding box center [301, 165] width 52 height 16
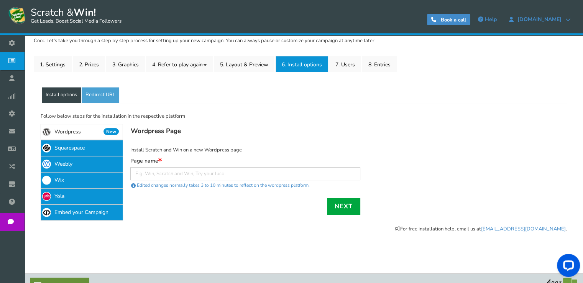
scroll to position [114, 0]
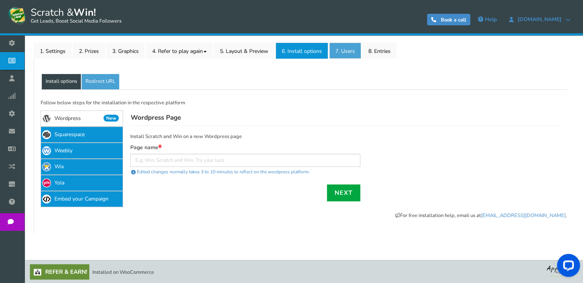
click at [351, 54] on link "7. Users" at bounding box center [345, 51] width 32 height 16
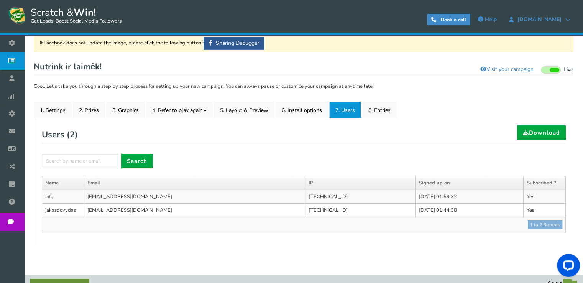
scroll to position [69, 0]
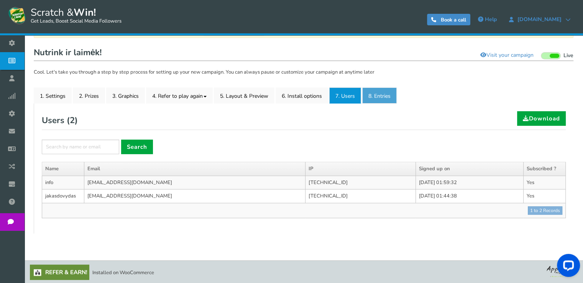
click at [377, 95] on link "8. Entries" at bounding box center [379, 95] width 34 height 16
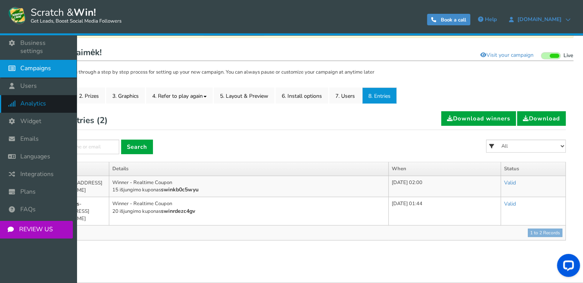
click at [35, 100] on span "Analytics" at bounding box center [33, 104] width 26 height 8
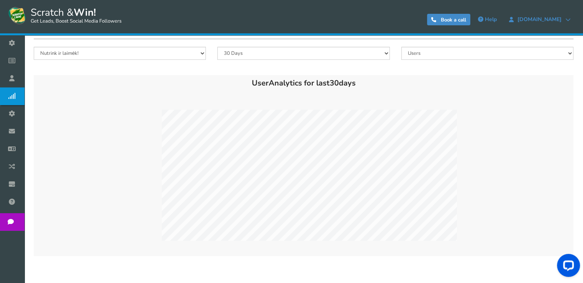
scroll to position [90, 0]
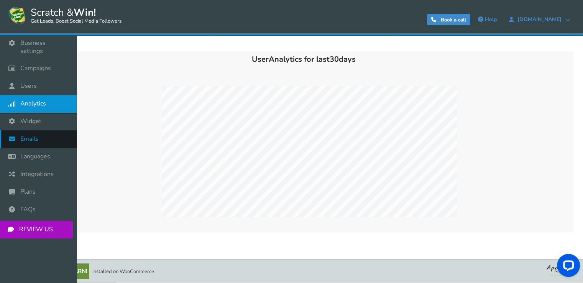
click at [29, 135] on span "Emails" at bounding box center [29, 139] width 18 height 8
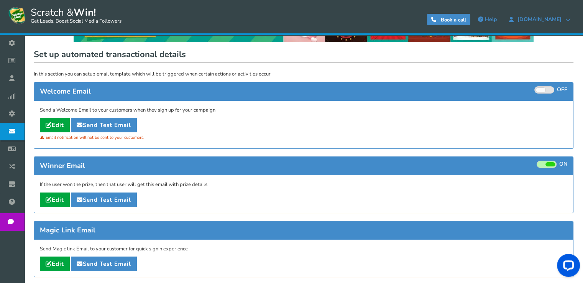
scroll to position [75, 0]
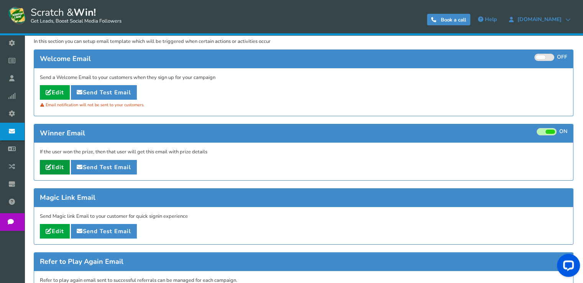
click at [51, 166] on icon at bounding box center [49, 167] width 6 height 6
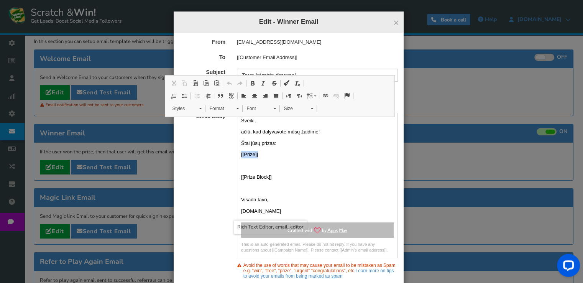
drag, startPoint x: 261, startPoint y: 156, endPoint x: 213, endPoint y: 151, distance: 48.9
click at [213, 151] on div "Email Body [GEOGRAPHIC_DATA], [PERSON_NAME], kad dalyvavote mūsų žaidime! Štai …" at bounding box center [288, 185] width 230 height 145
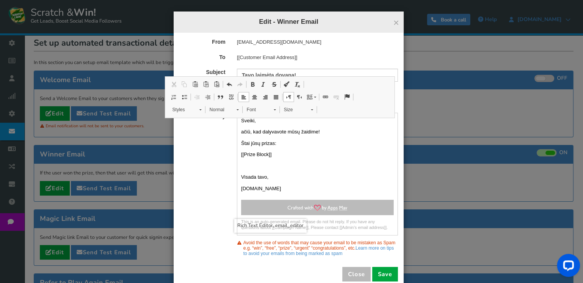
scroll to position [53, 0]
drag, startPoint x: 253, startPoint y: 122, endPoint x: 216, endPoint y: 119, distance: 37.3
click at [216, 119] on div "Email Body [GEOGRAPHIC_DATA], [PERSON_NAME], kad dalyvavote mūsų žaidime! Štai …" at bounding box center [288, 174] width 230 height 123
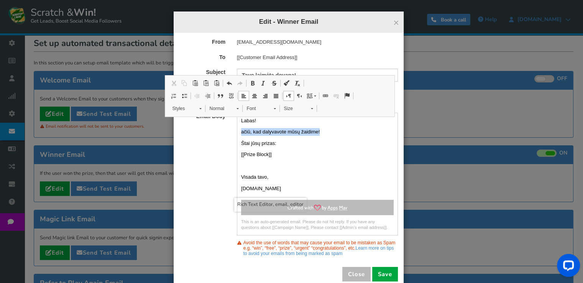
drag, startPoint x: 322, startPoint y: 134, endPoint x: 231, endPoint y: 132, distance: 91.5
click at [231, 132] on div "Labas! [PERSON_NAME], kad dalyvavote mūsų žaidime! Štai jūsų prizas: [[Prize Bl…" at bounding box center [317, 174] width 172 height 123
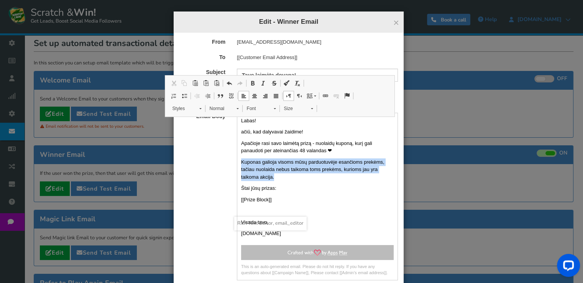
drag, startPoint x: 282, startPoint y: 178, endPoint x: 231, endPoint y: 162, distance: 52.9
click at [231, 162] on div "Labas! [PERSON_NAME], kad dalyvavai žaidime! Apačioje rasi savo laimėtą prizą -…" at bounding box center [317, 196] width 172 height 167
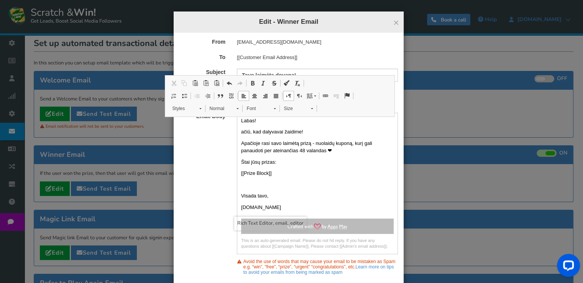
click at [256, 185] on p "Rich Text Editor, email_editor" at bounding box center [317, 185] width 152 height 8
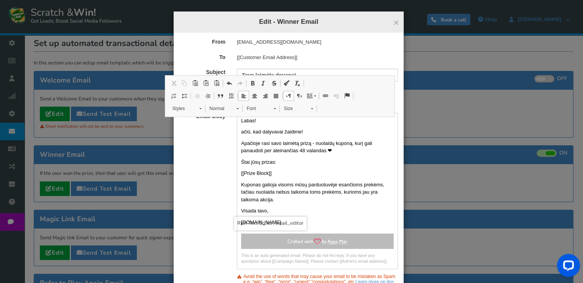
click at [241, 185] on p "Kuponas galioja visoms mūsų parduotuvėje esančioms prekėms, tačiau nuolaida neb…" at bounding box center [317, 192] width 152 height 23
drag, startPoint x: 275, startPoint y: 160, endPoint x: 240, endPoint y: 162, distance: 35.6
click at [241, 162] on p "Štai jūsų prizas:" at bounding box center [317, 162] width 152 height 8
drag, startPoint x: 280, startPoint y: 173, endPoint x: 267, endPoint y: 171, distance: 13.3
click at [266, 171] on p "[[Prize Block]]" at bounding box center [317, 173] width 152 height 8
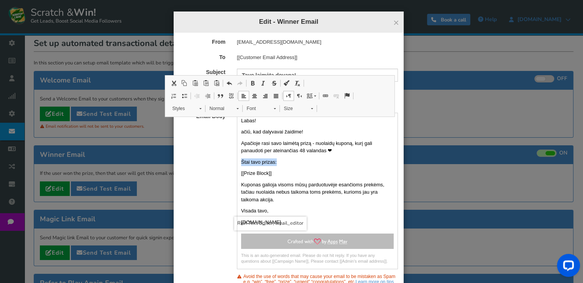
drag, startPoint x: 277, startPoint y: 163, endPoint x: 234, endPoint y: 160, distance: 43.3
click at [237, 160] on div "Labas! [PERSON_NAME], kad dalyvavai žaidime! Apačioje rasi savo laimėtą prizą -…" at bounding box center [317, 171] width 160 height 109
click at [253, 83] on span at bounding box center [252, 83] width 6 height 6
click at [296, 165] on p "Štai tavo prizas:" at bounding box center [317, 162] width 152 height 8
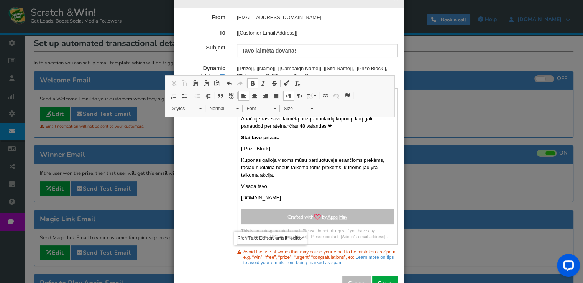
scroll to position [30, 0]
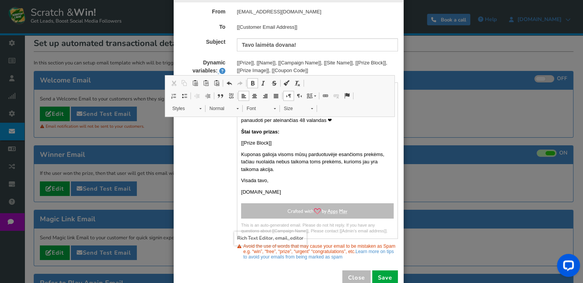
click at [256, 169] on p "Kuponas galioja visoms mūsų parduotuvėje esančioms prekėms, tačiau nuolaida neb…" at bounding box center [317, 162] width 152 height 23
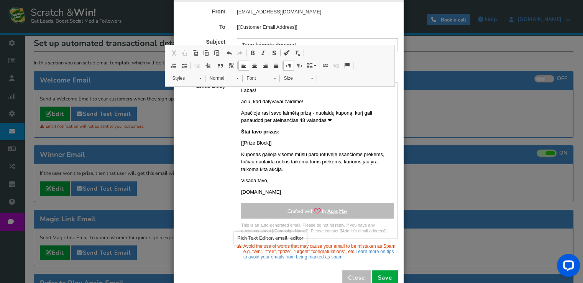
click at [285, 170] on p "Kuponas galioja visoms mūsų parduotuvėje esančioms prekėms, tačiau nuolaida neb…" at bounding box center [317, 162] width 152 height 23
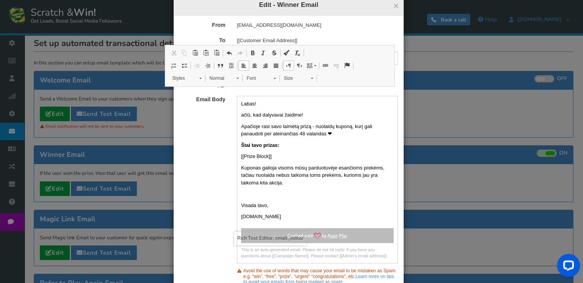
scroll to position [9, 0]
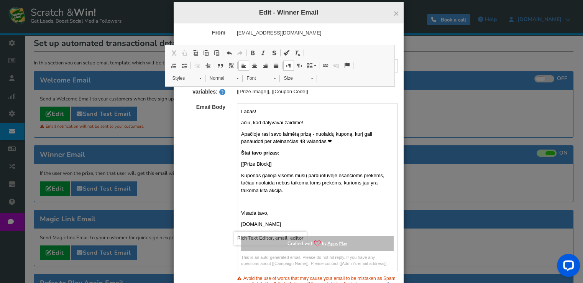
click at [264, 111] on p "Labas!" at bounding box center [317, 112] width 152 height 8
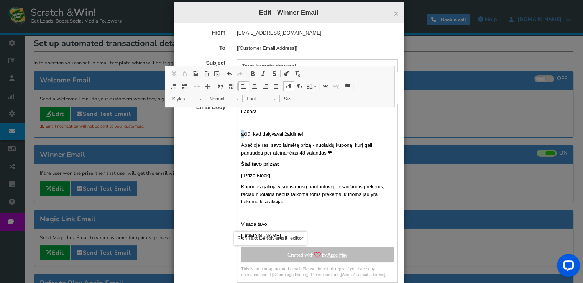
drag, startPoint x: 241, startPoint y: 133, endPoint x: 236, endPoint y: 132, distance: 4.7
click at [237, 132] on div "Labas! [PERSON_NAME], kad dalyvavai žaidime! Apačioje rasi savo laimėtą prizą -…" at bounding box center [317, 174] width 160 height 132
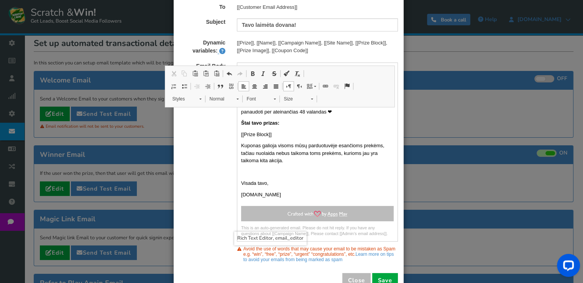
scroll to position [51, 0]
click at [241, 143] on p "Kuponas galioja visoms mūsų parduotuvėje esančioms prekėms, tačiau nuolaida neb…" at bounding box center [317, 152] width 152 height 23
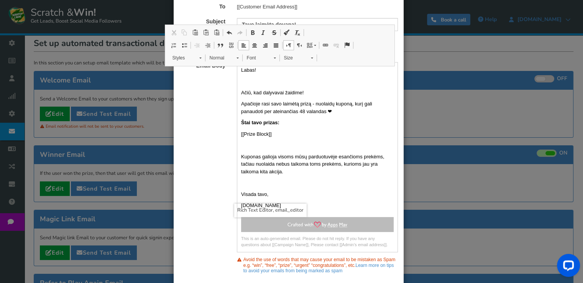
click at [241, 119] on strong "Štai tavo prizas:" at bounding box center [260, 122] width 38 height 6
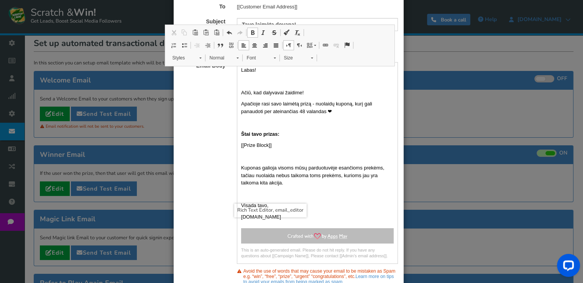
scroll to position [102, 0]
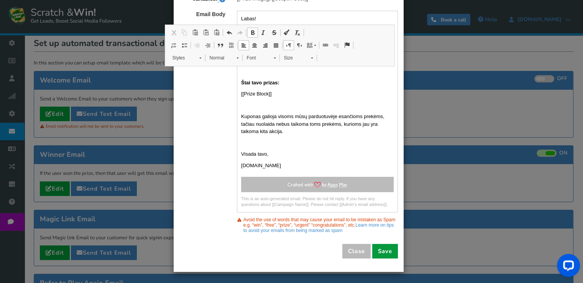
click at [386, 255] on button "Save" at bounding box center [385, 251] width 26 height 15
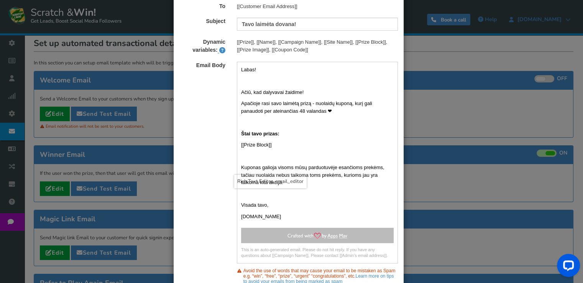
scroll to position [0, 0]
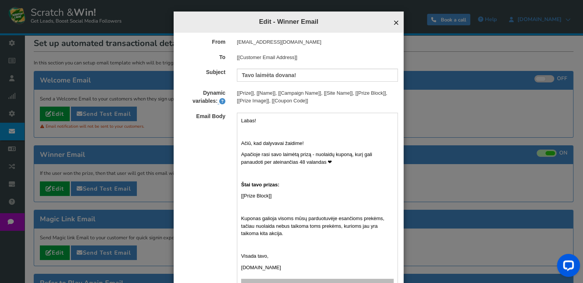
click at [394, 24] on span "×" at bounding box center [396, 22] width 6 height 11
